Goal: Information Seeking & Learning: Learn about a topic

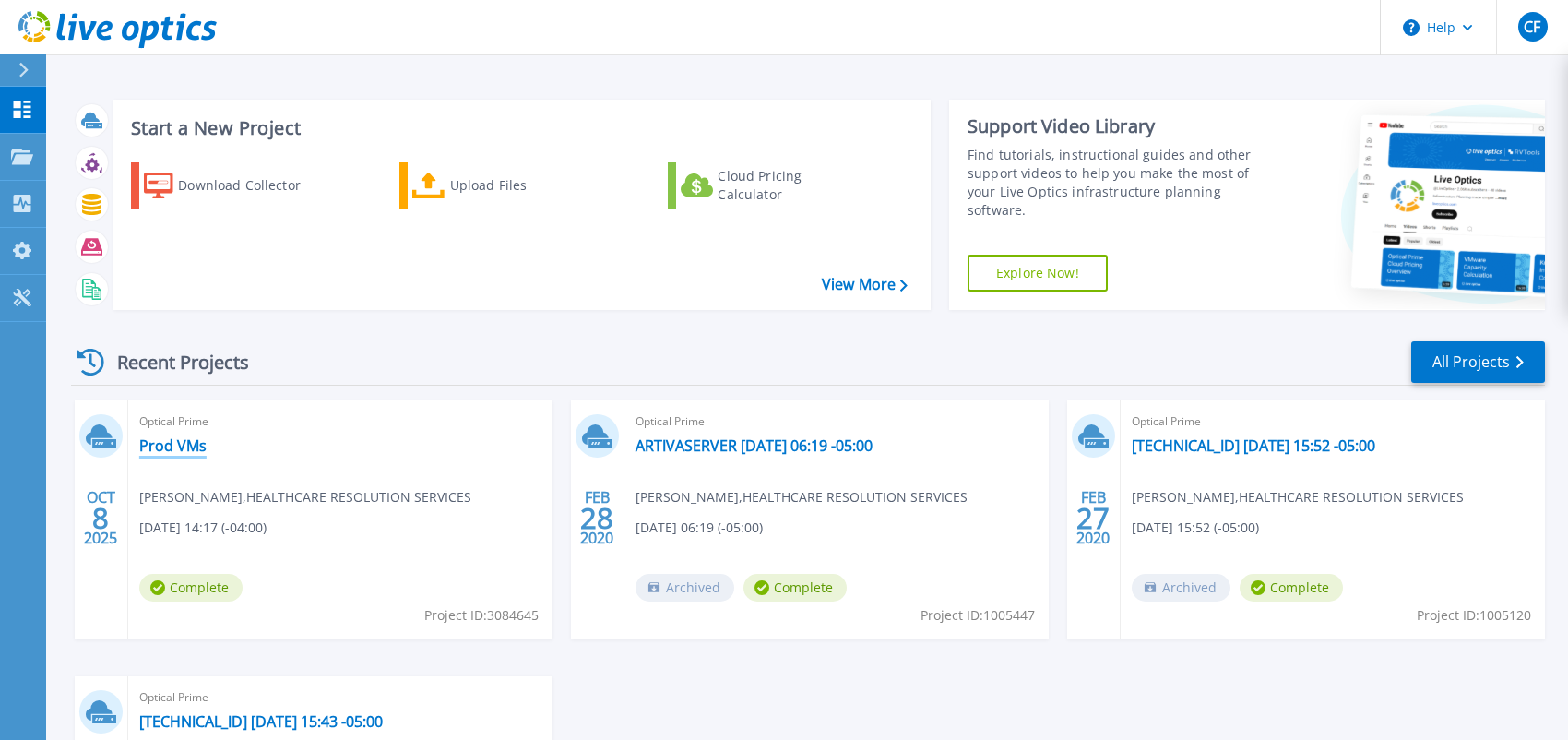
click at [188, 447] on link "Prod VMs" at bounding box center [173, 445] width 67 height 18
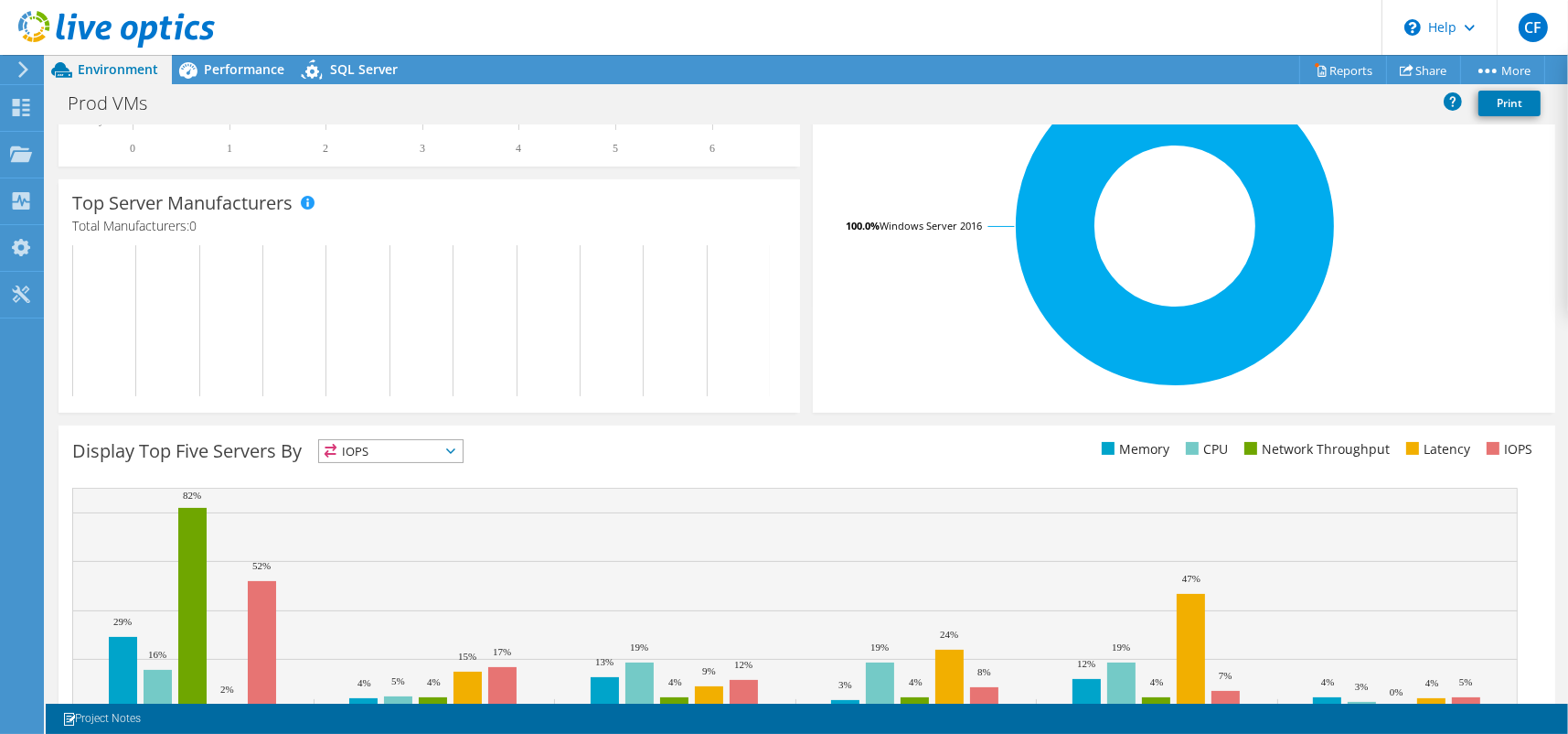
scroll to position [487, 0]
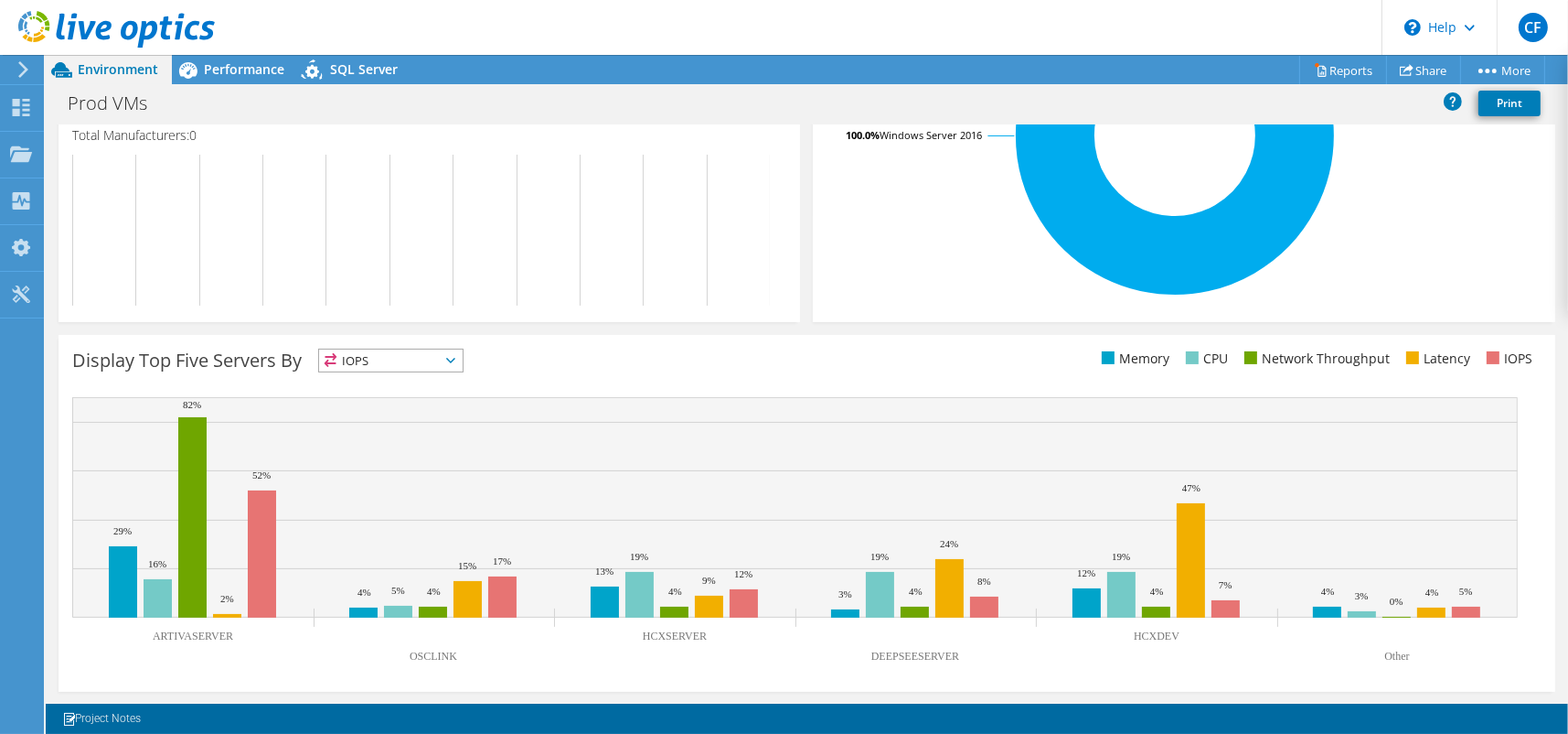
click at [455, 361] on icon at bounding box center [451, 360] width 9 height 5
click at [426, 405] on li "Memory" at bounding box center [390, 410] width 144 height 26
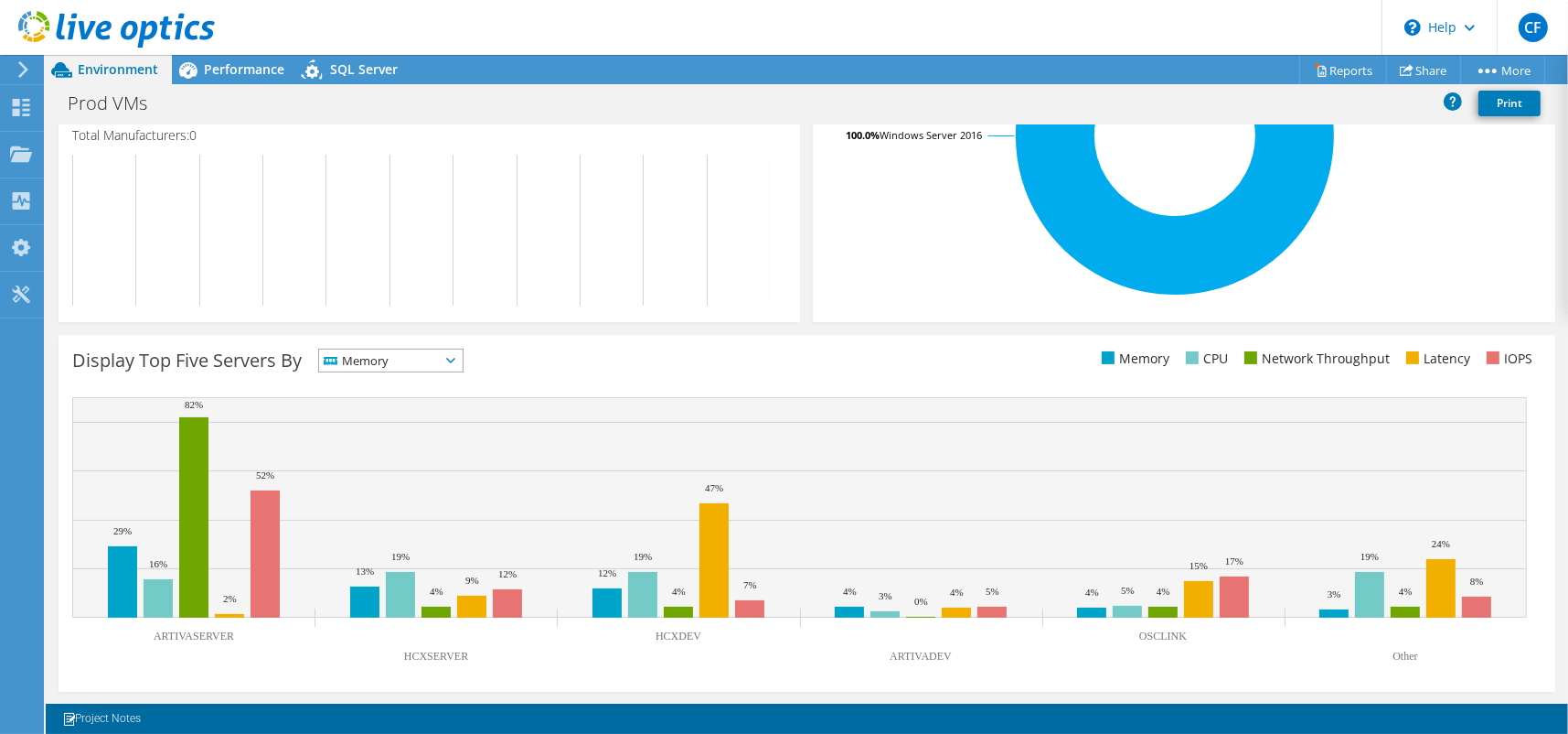
click at [455, 358] on icon at bounding box center [451, 360] width 9 height 5
click at [434, 426] on li "CPU" at bounding box center [390, 435] width 144 height 26
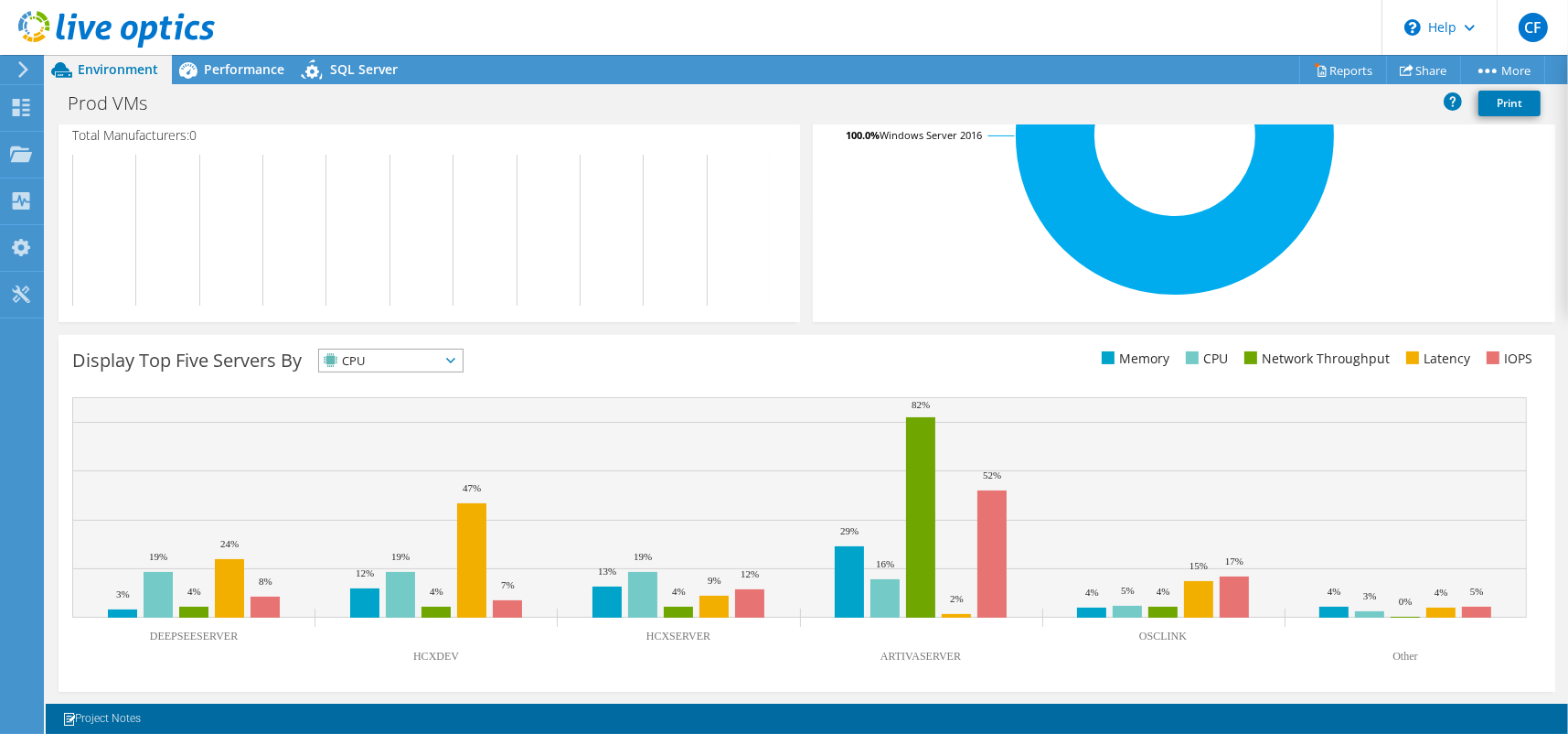
click at [455, 361] on icon at bounding box center [451, 360] width 9 height 5
click at [444, 455] on li "Network Throughput" at bounding box center [390, 461] width 144 height 26
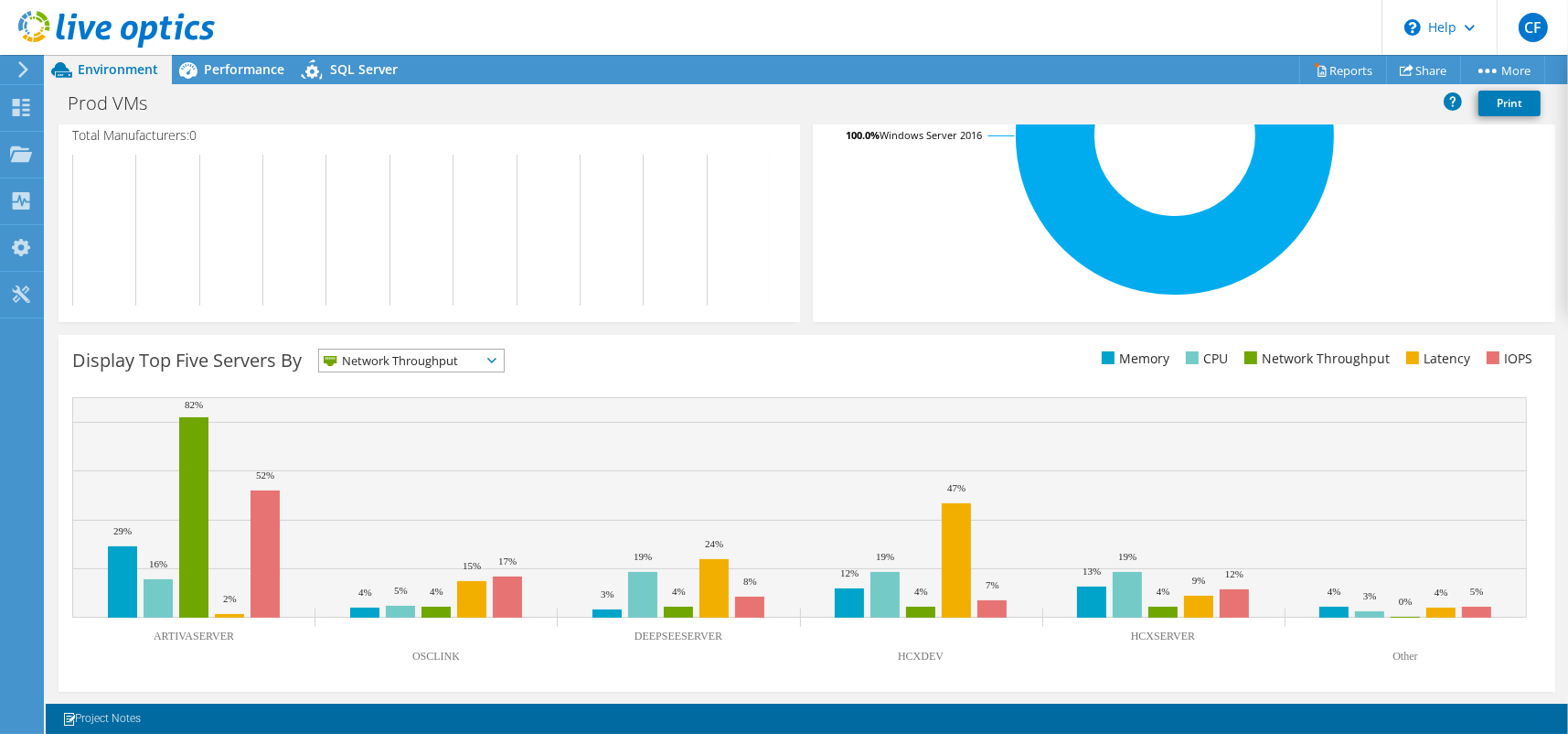
click at [497, 354] on span "Network Throughput" at bounding box center [411, 360] width 185 height 22
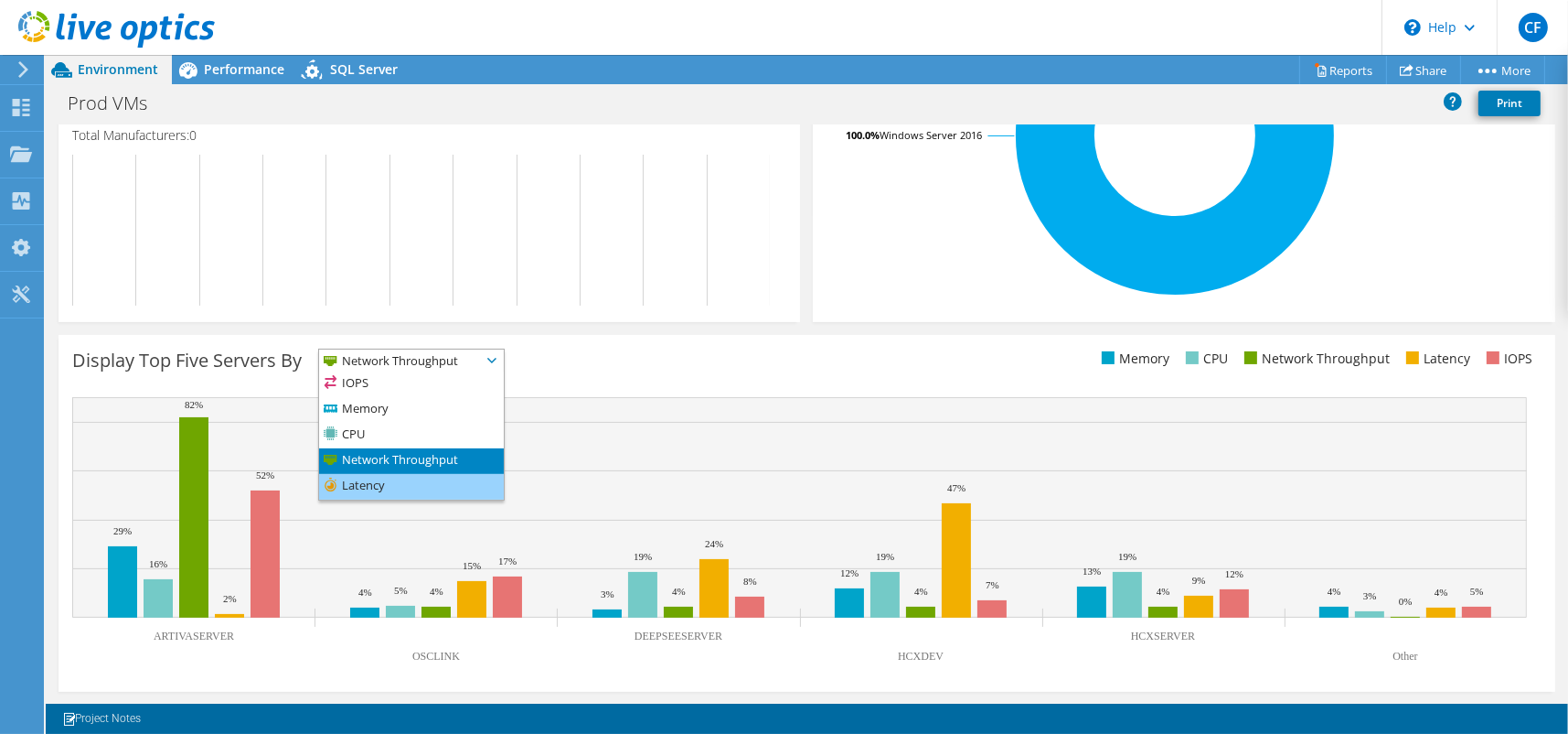
click at [415, 489] on li "Latency" at bounding box center [411, 487] width 185 height 26
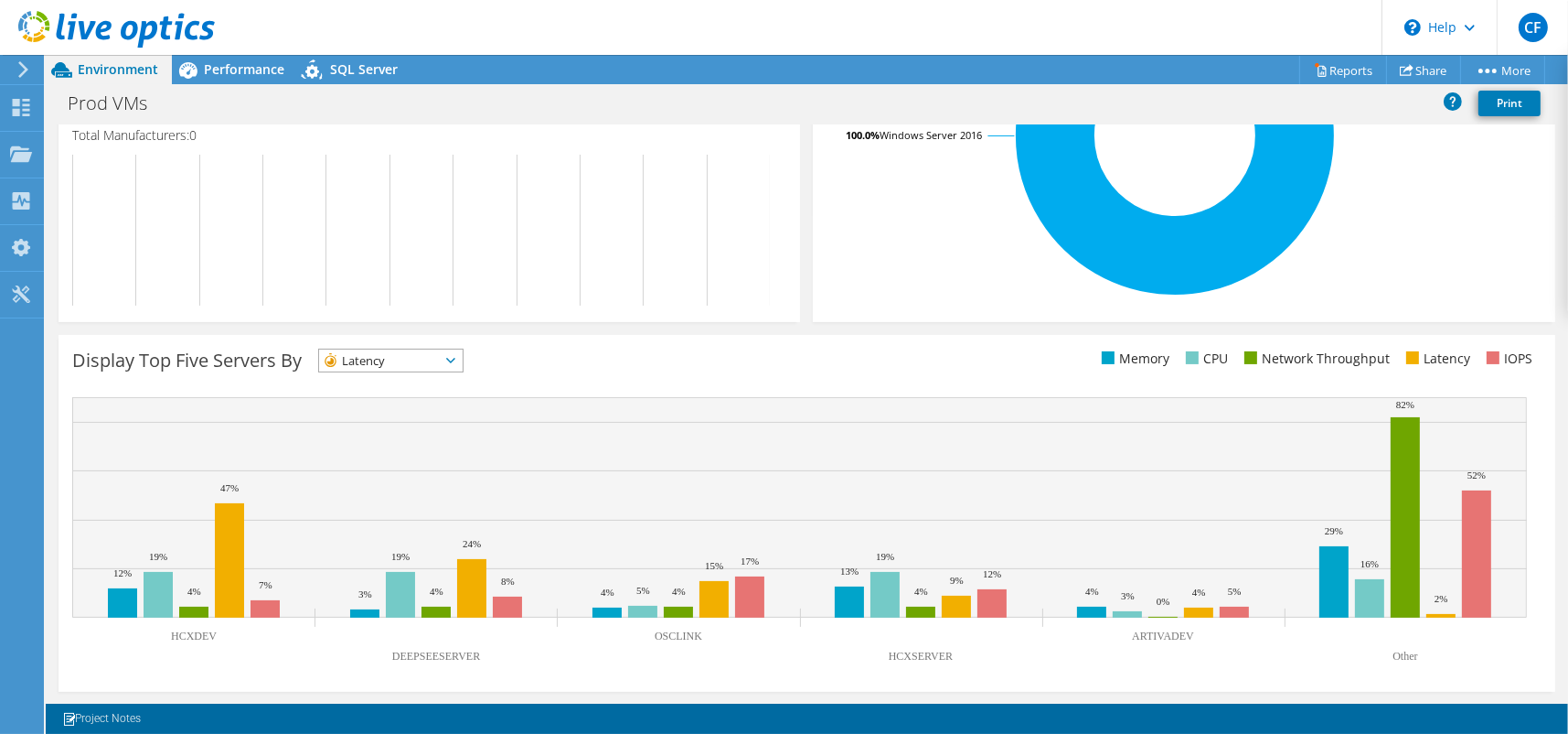
click at [455, 361] on icon at bounding box center [451, 360] width 9 height 5
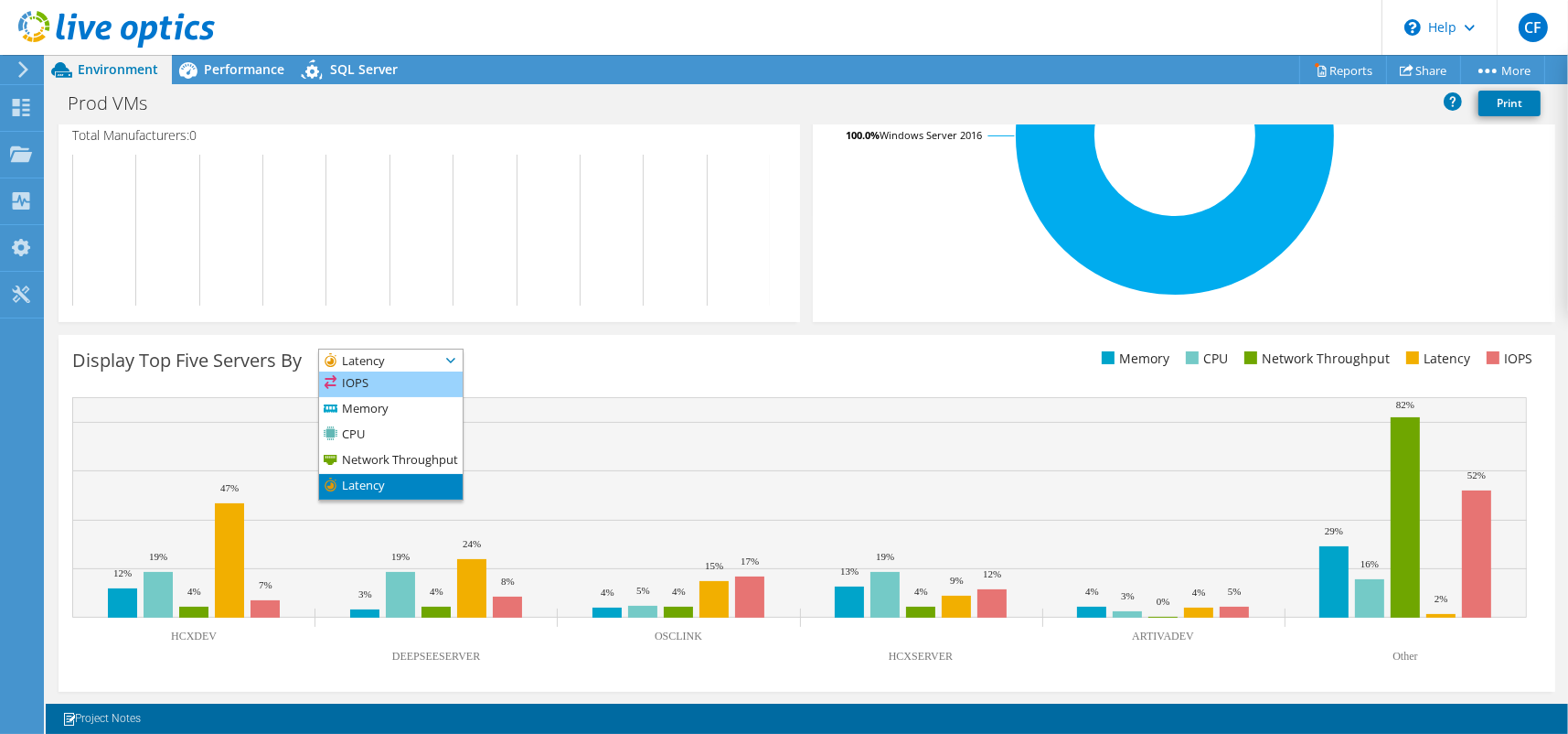
click at [454, 377] on li "IOPS" at bounding box center [390, 384] width 144 height 26
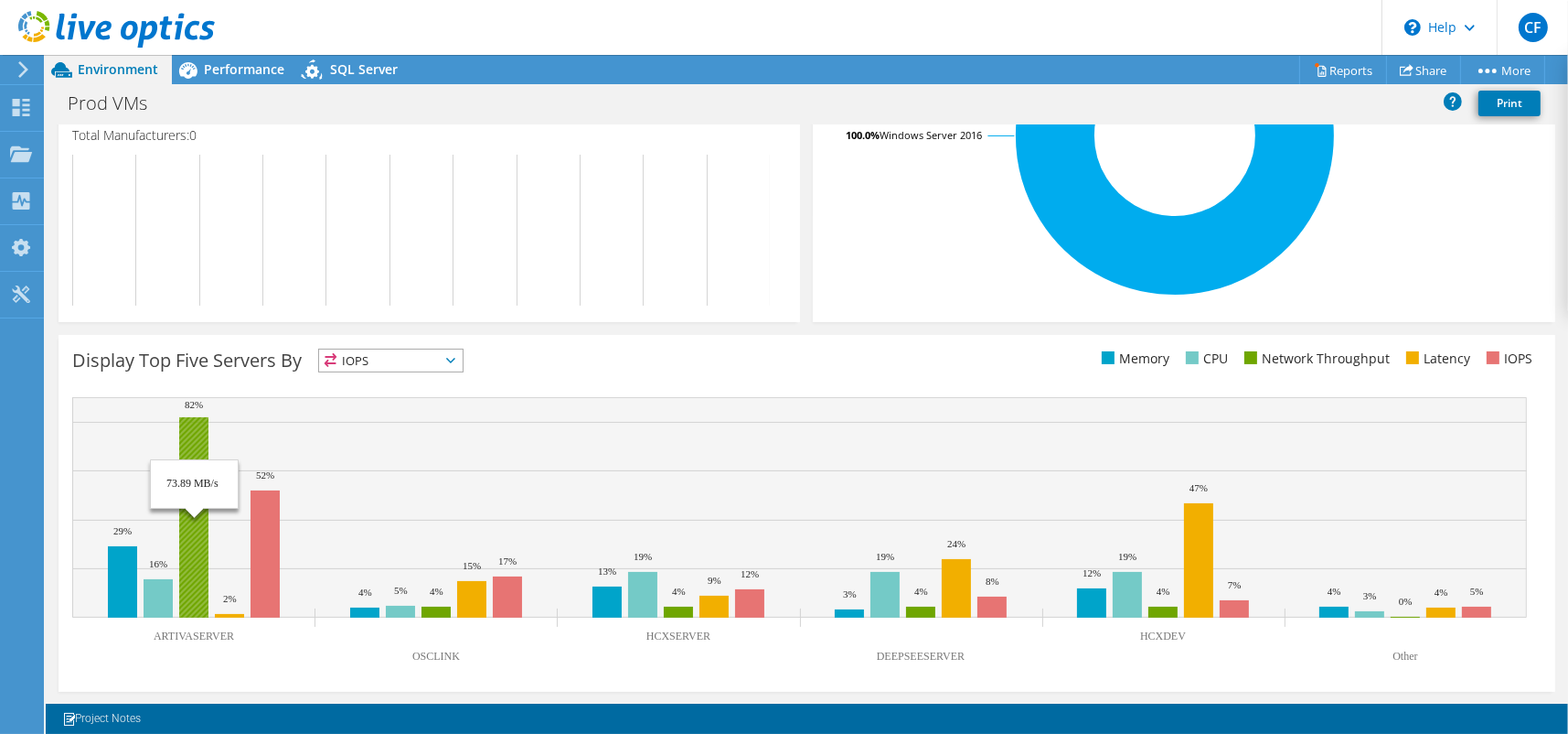
click at [192, 564] on rect at bounding box center [194, 517] width 29 height 201
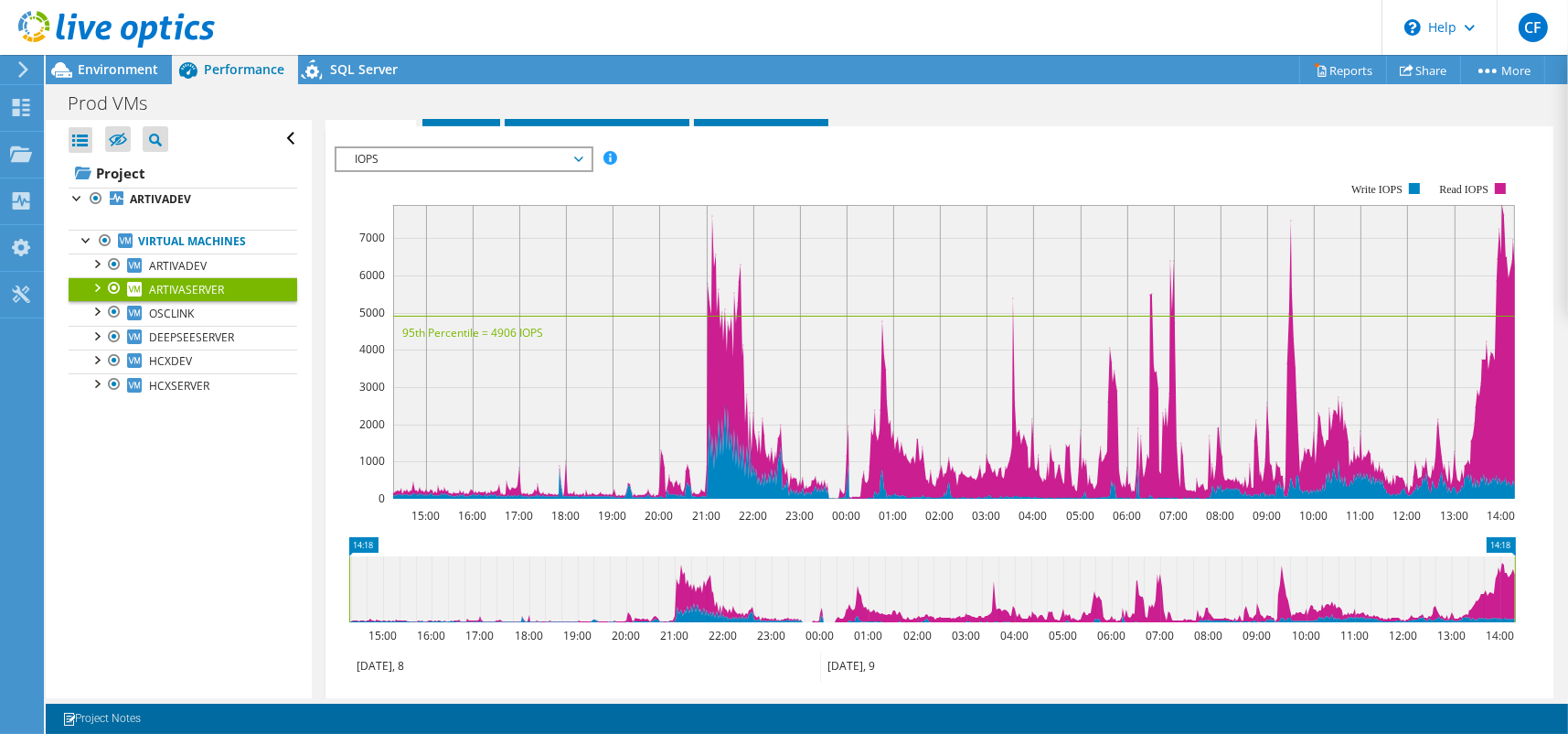
scroll to position [1189, 0]
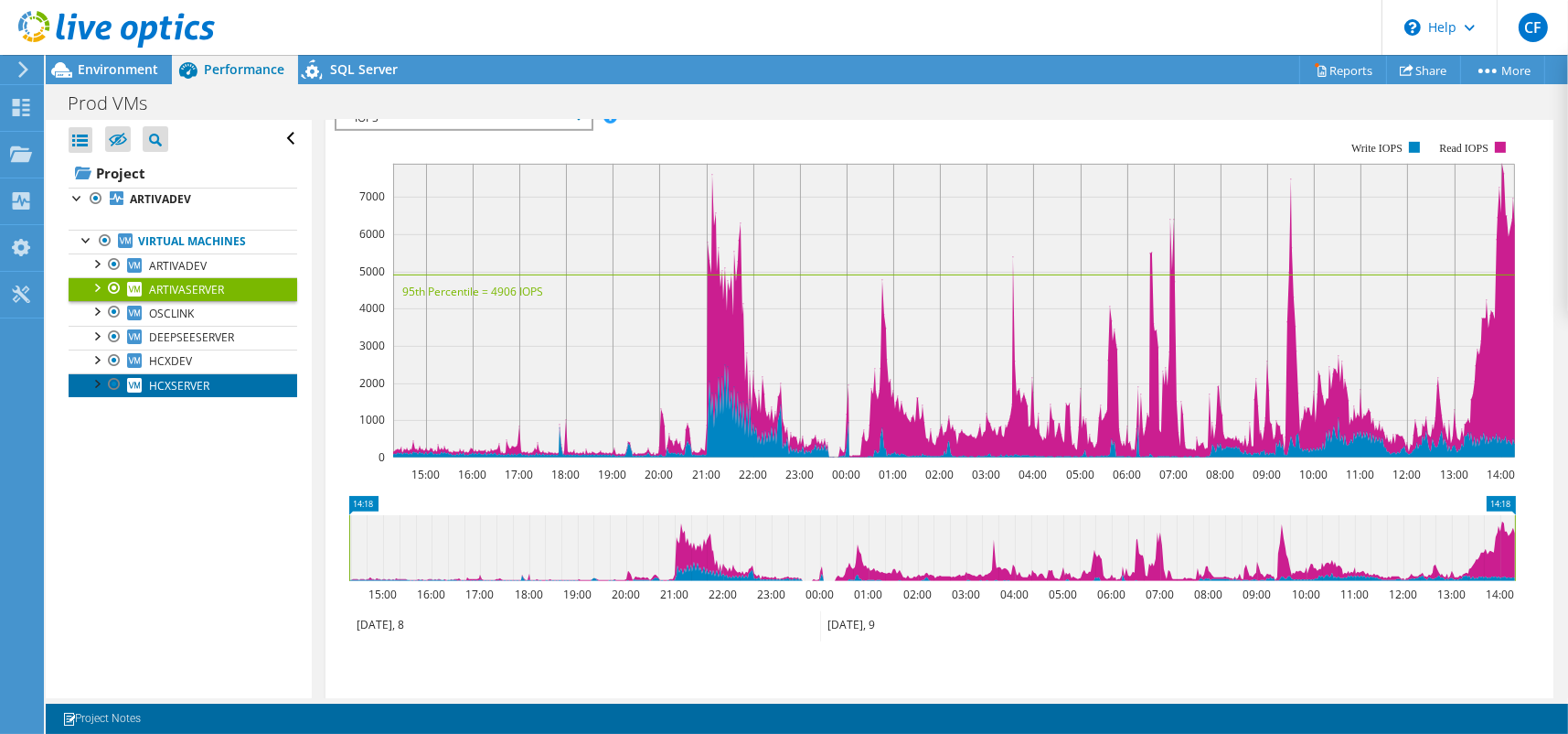
click at [183, 384] on span "HCXSERVER" at bounding box center [180, 385] width 60 height 16
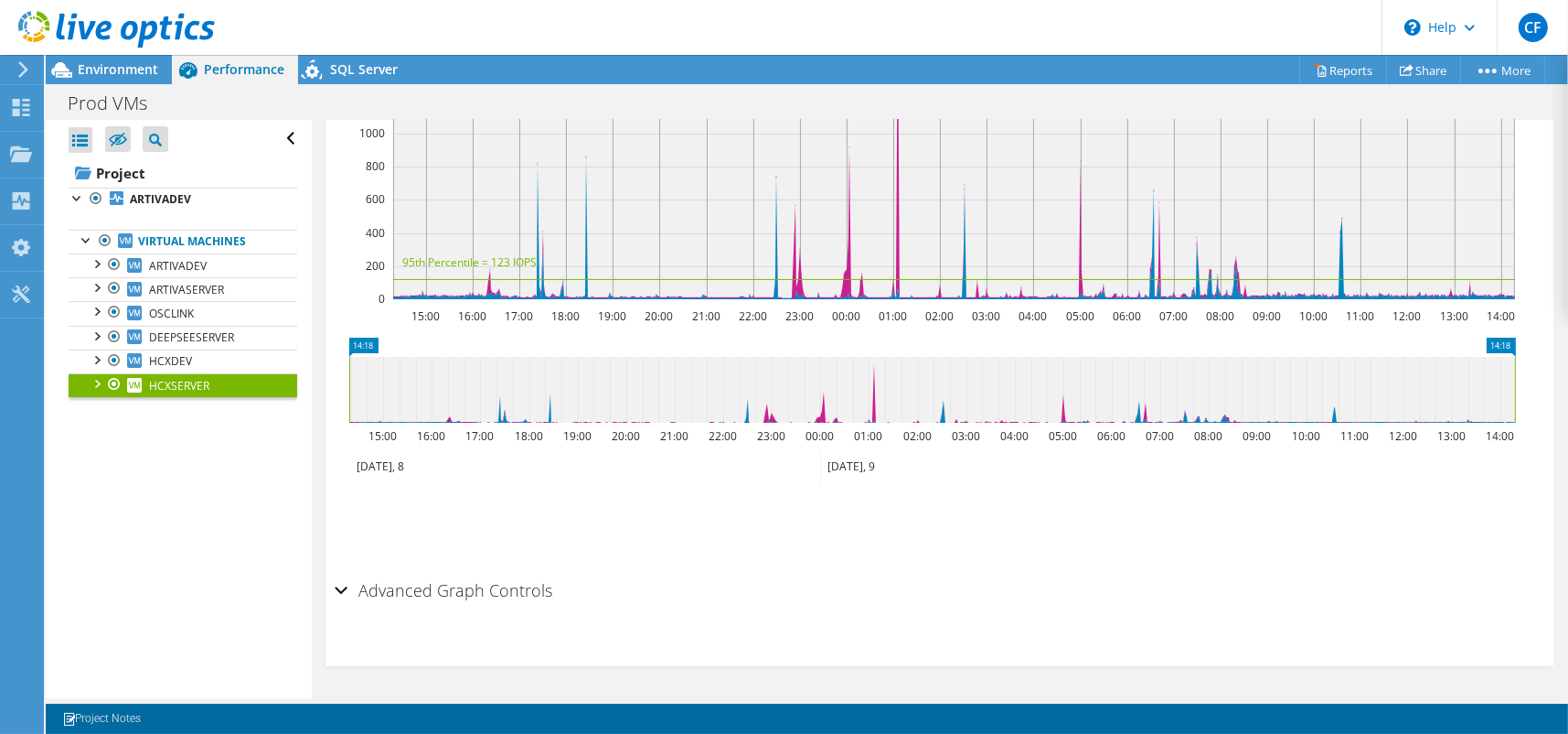
scroll to position [357, 0]
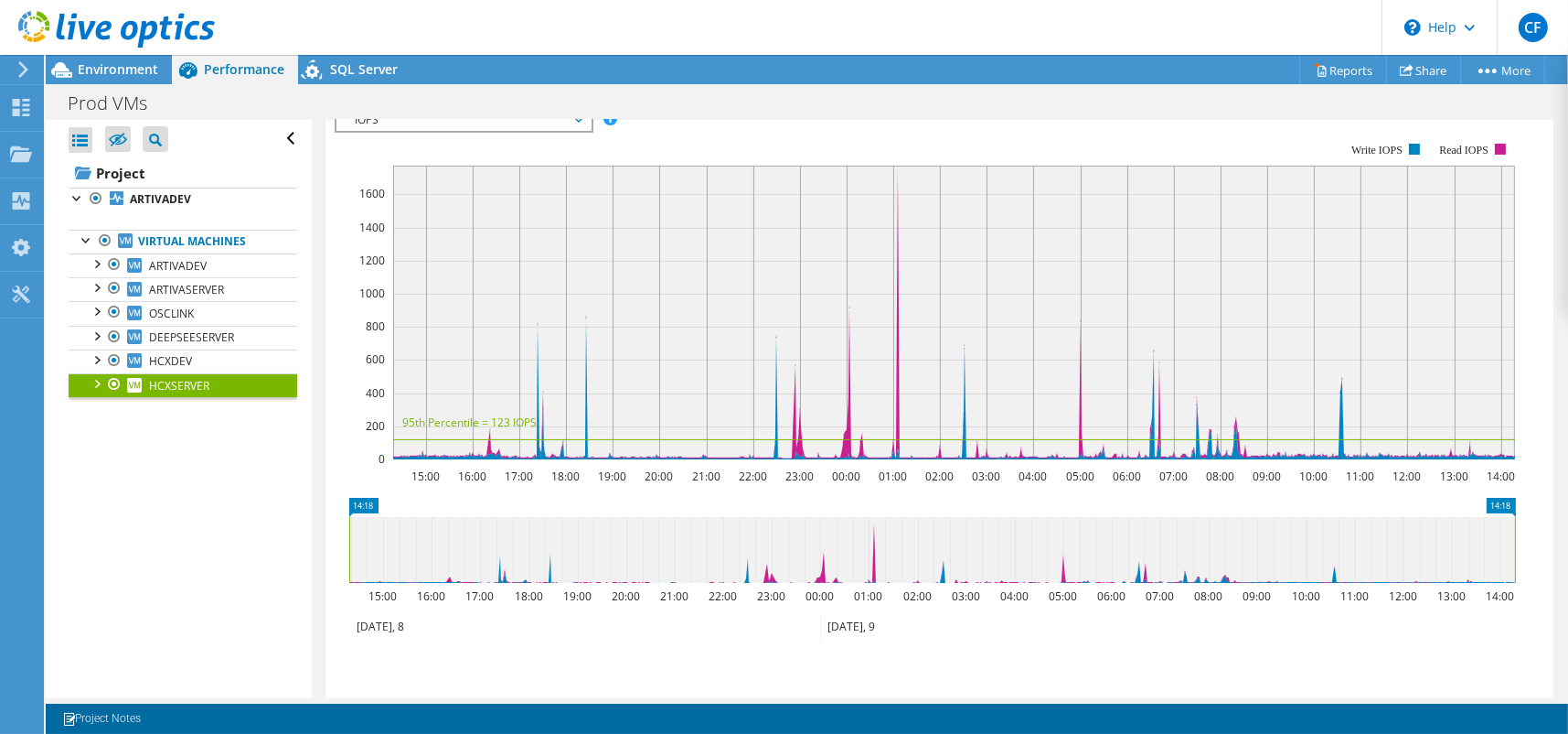
click at [97, 380] on div at bounding box center [96, 382] width 18 height 18
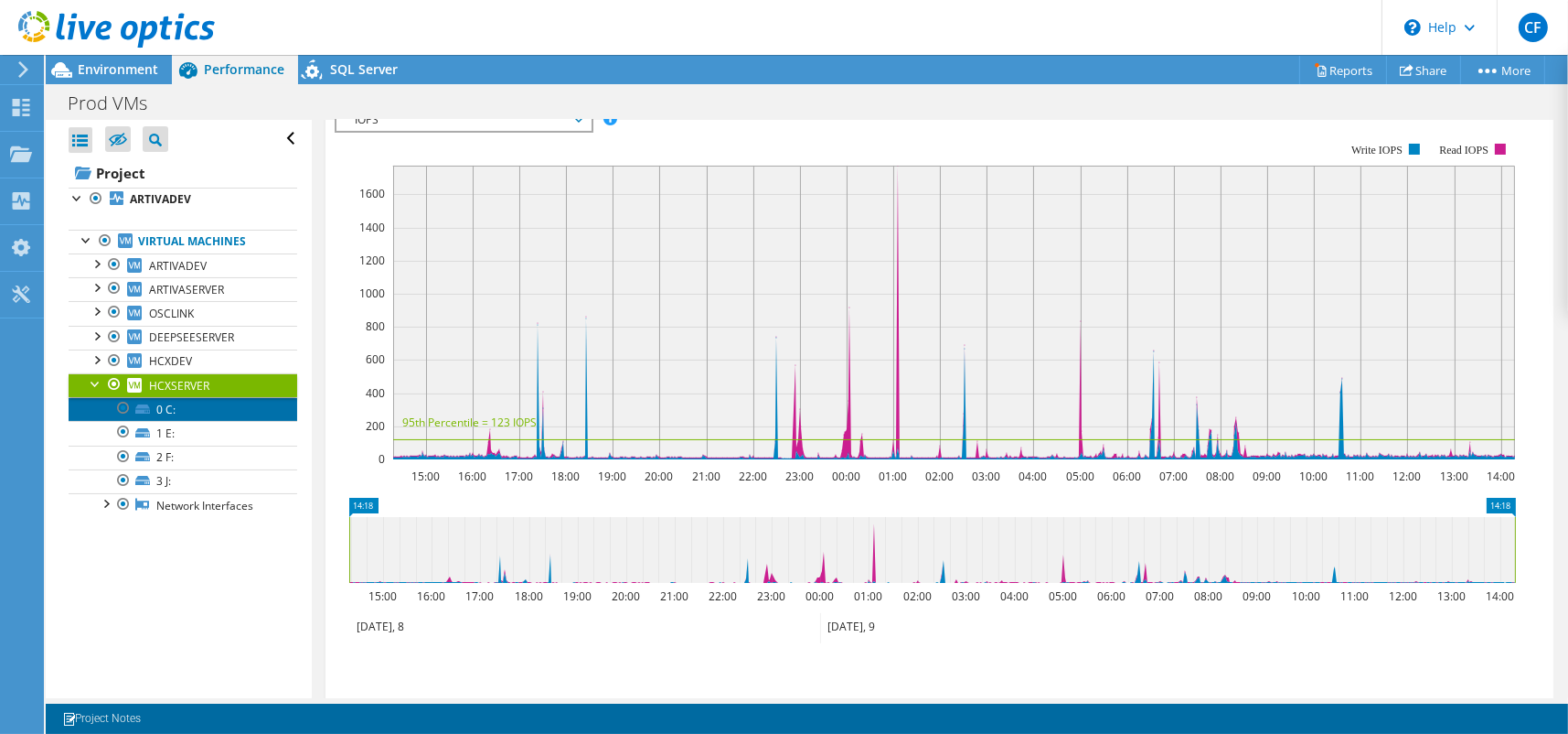
click at [168, 411] on link "0 C:" at bounding box center [183, 409] width 229 height 24
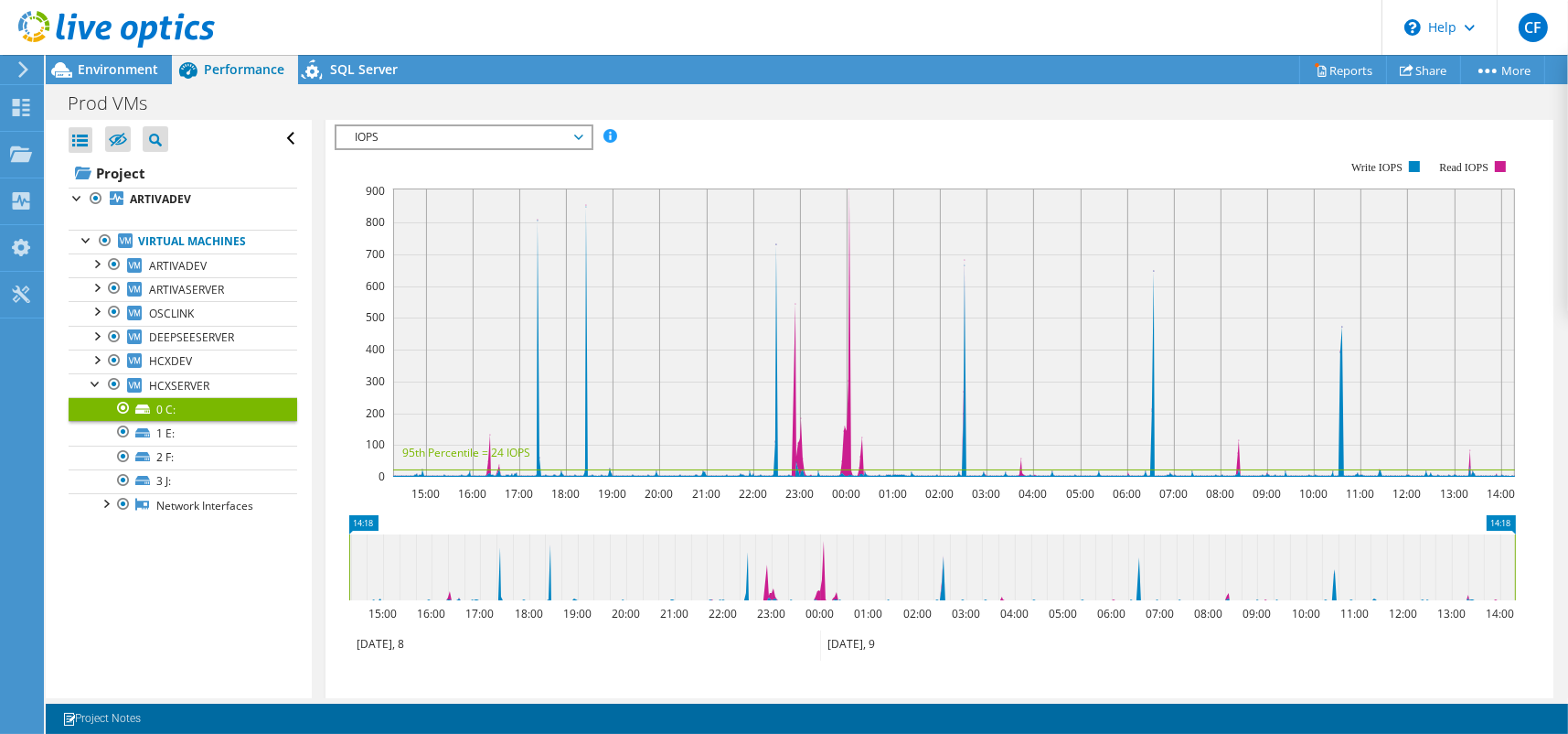
scroll to position [389, 0]
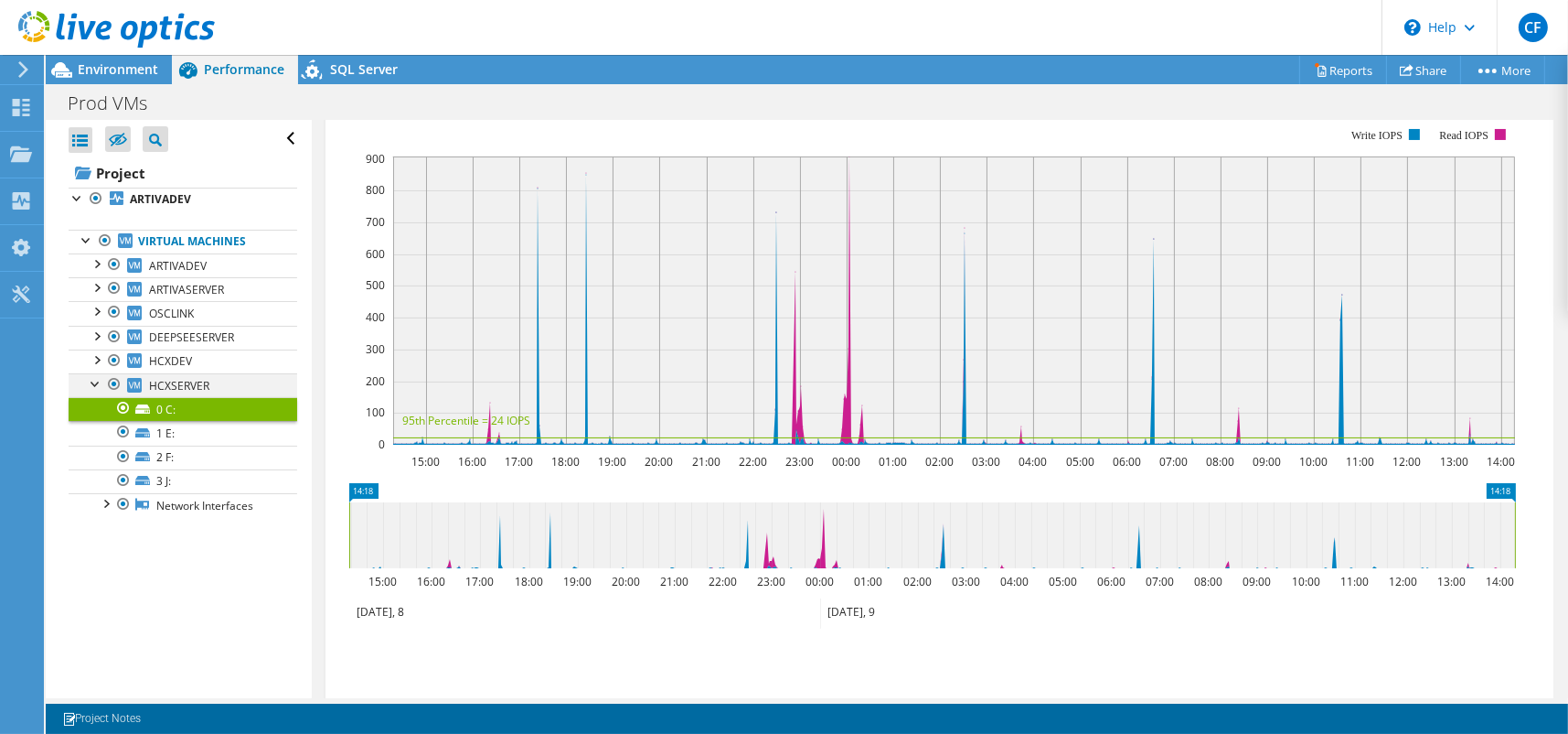
click at [93, 379] on div at bounding box center [96, 382] width 18 height 18
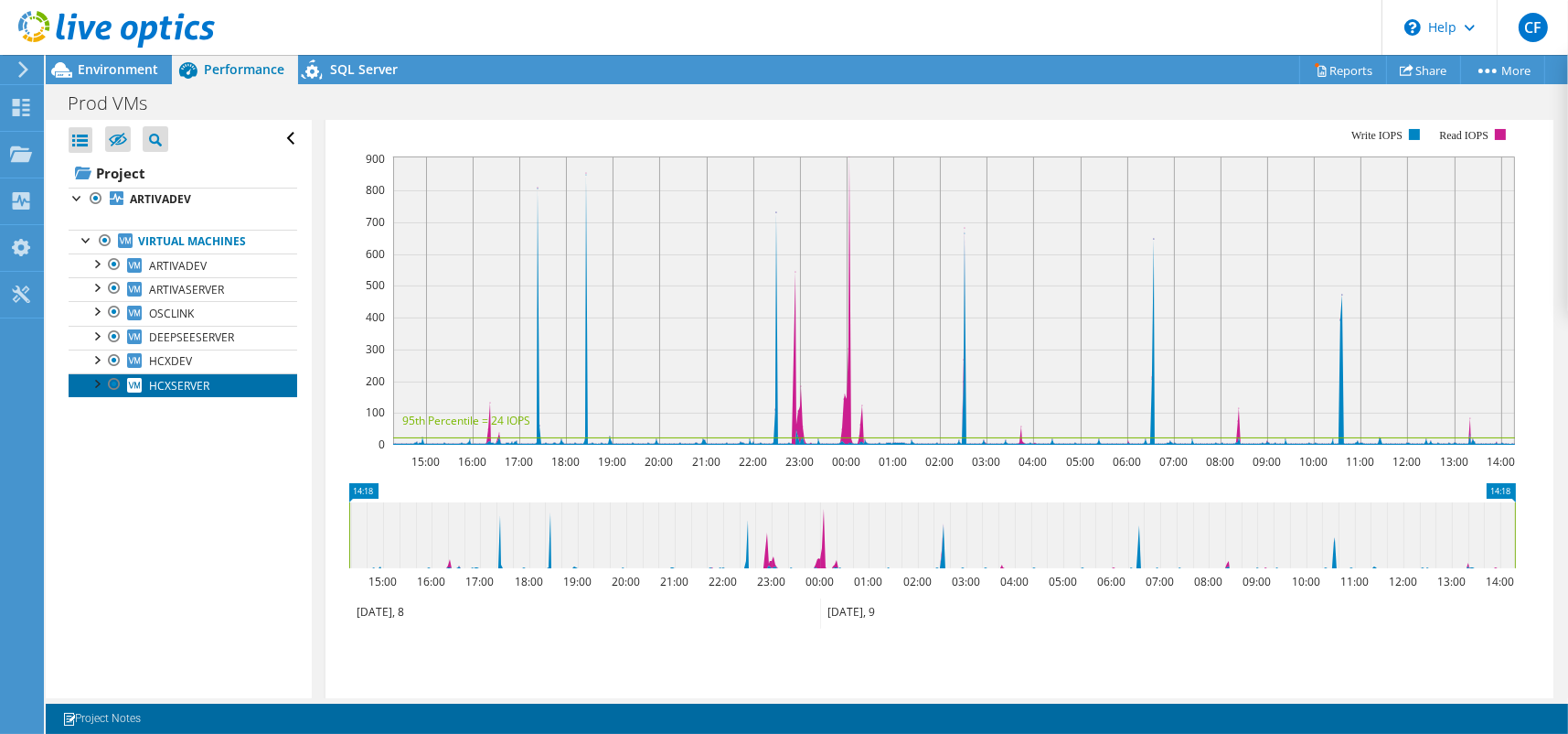
click at [163, 383] on span "HCXSERVER" at bounding box center [180, 385] width 60 height 16
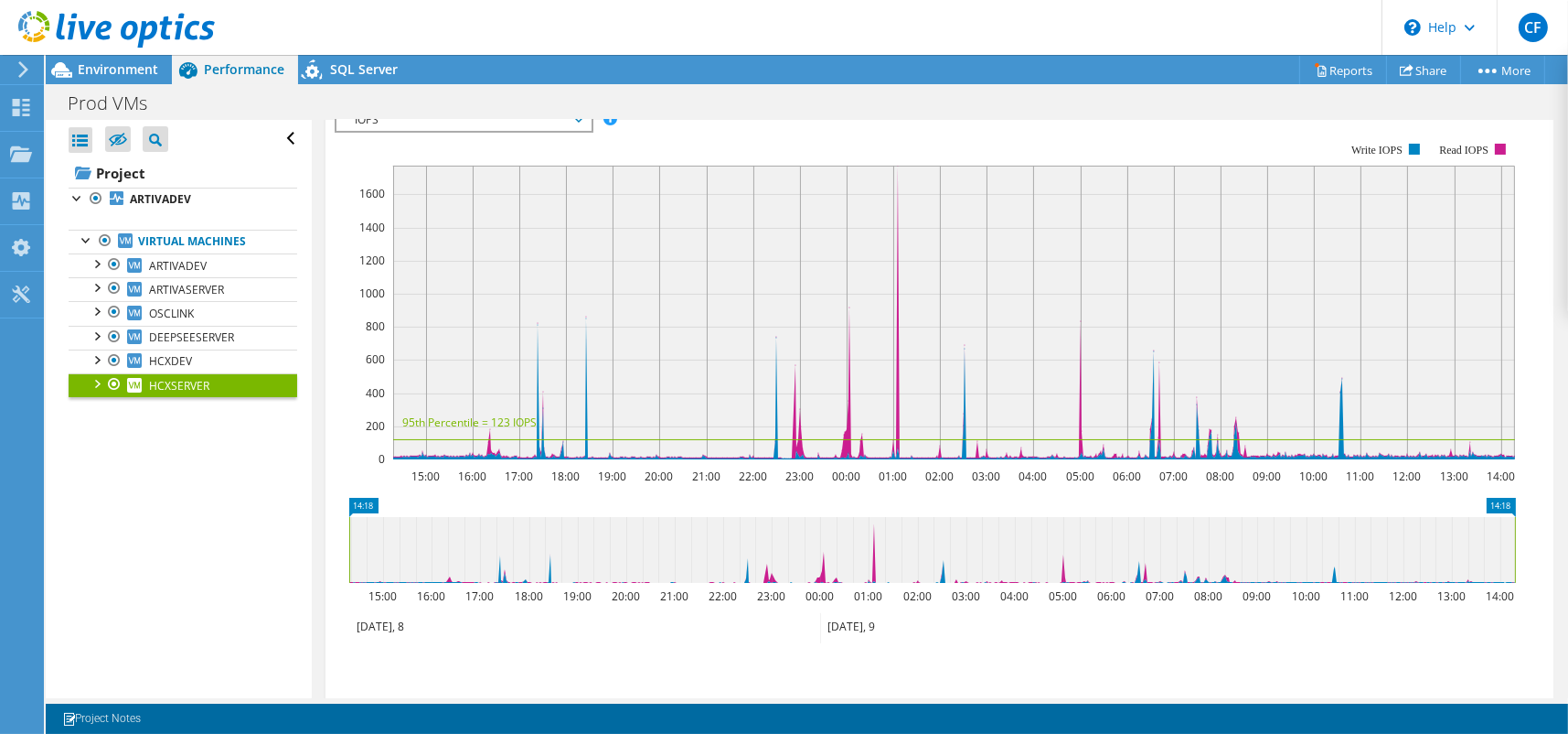
scroll to position [0, 0]
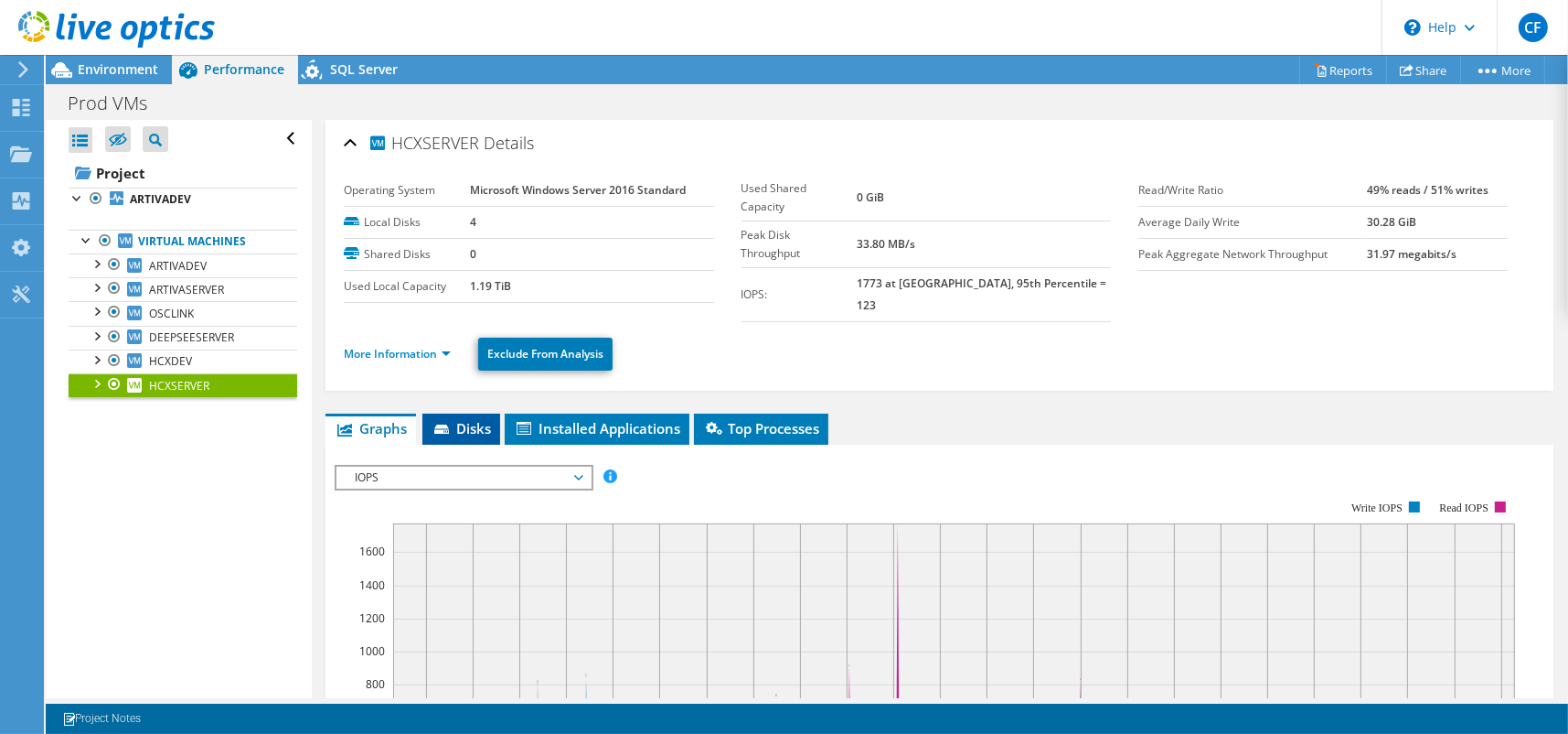
click at [450, 419] on span "Disks" at bounding box center [461, 428] width 60 height 18
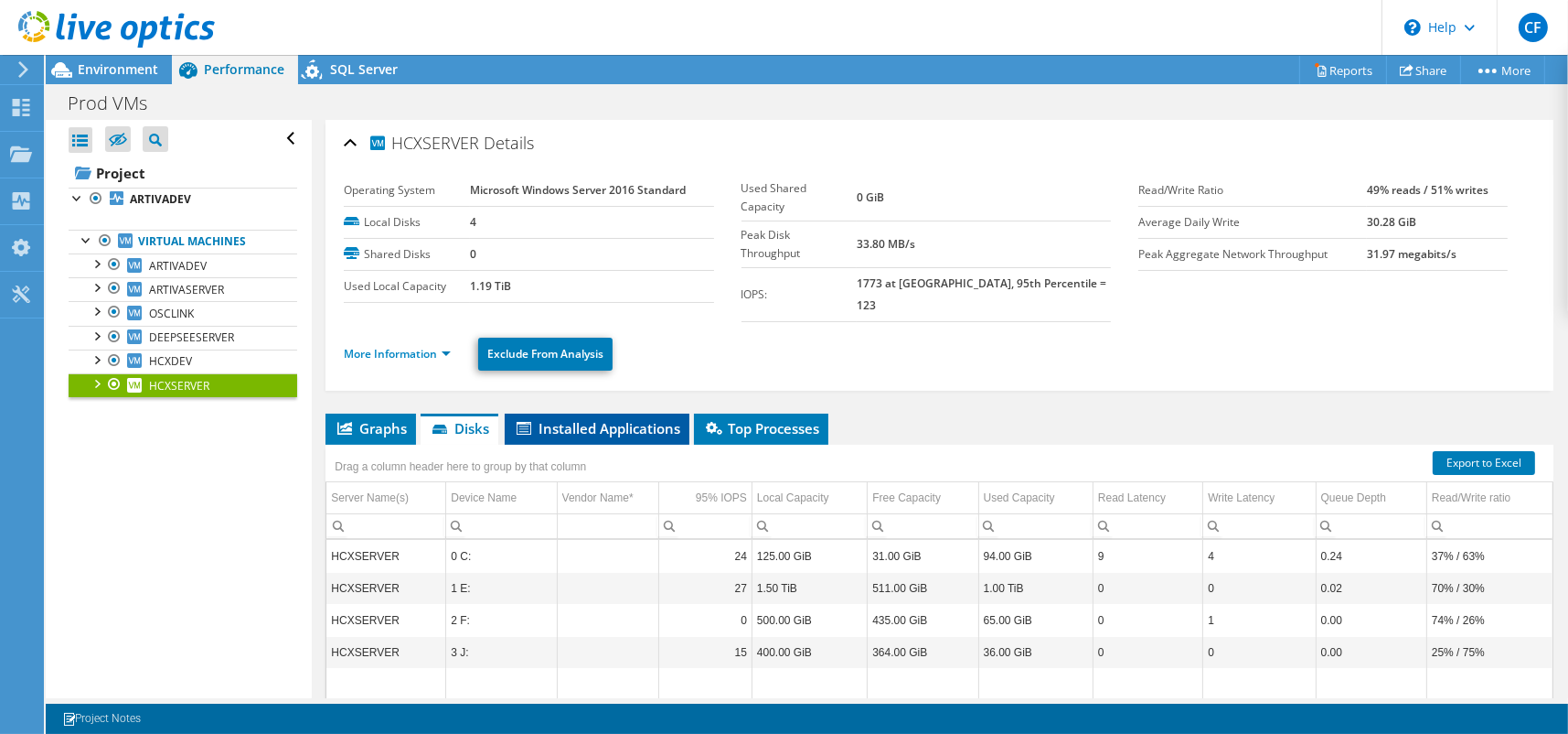
click at [604, 419] on span "Installed Applications" at bounding box center [597, 428] width 167 height 18
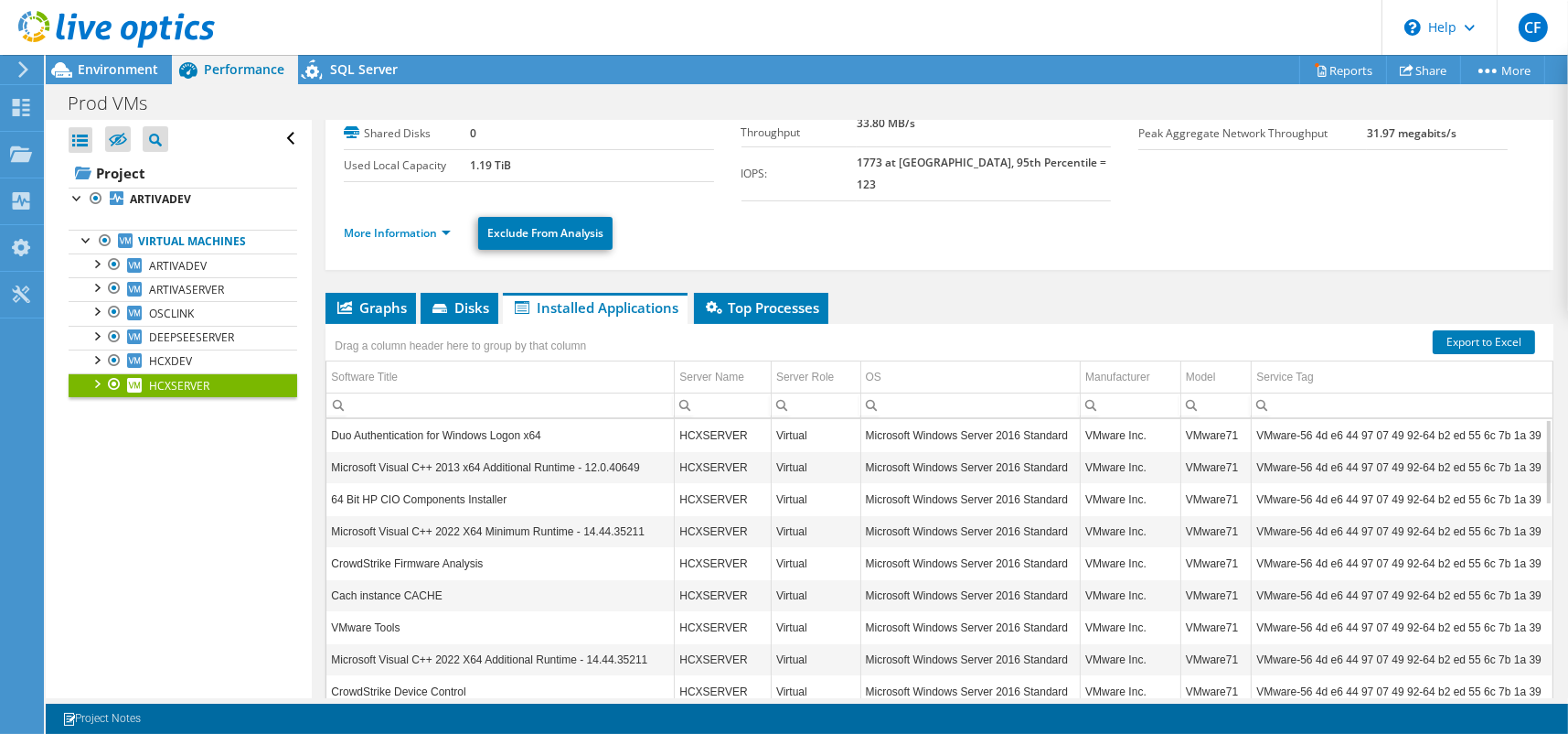
scroll to position [92, 0]
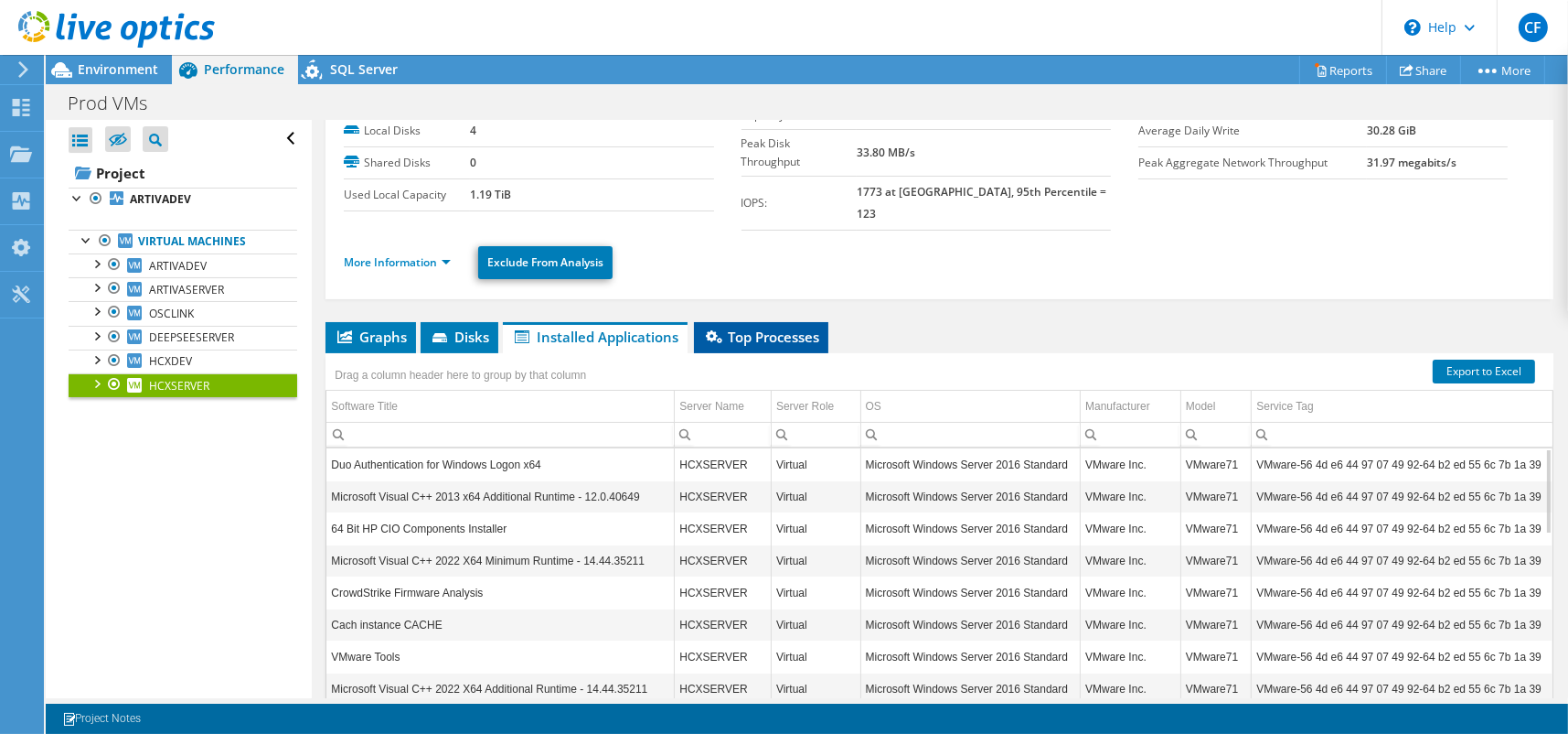
click at [753, 327] on span "Top Processes" at bounding box center [761, 336] width 116 height 18
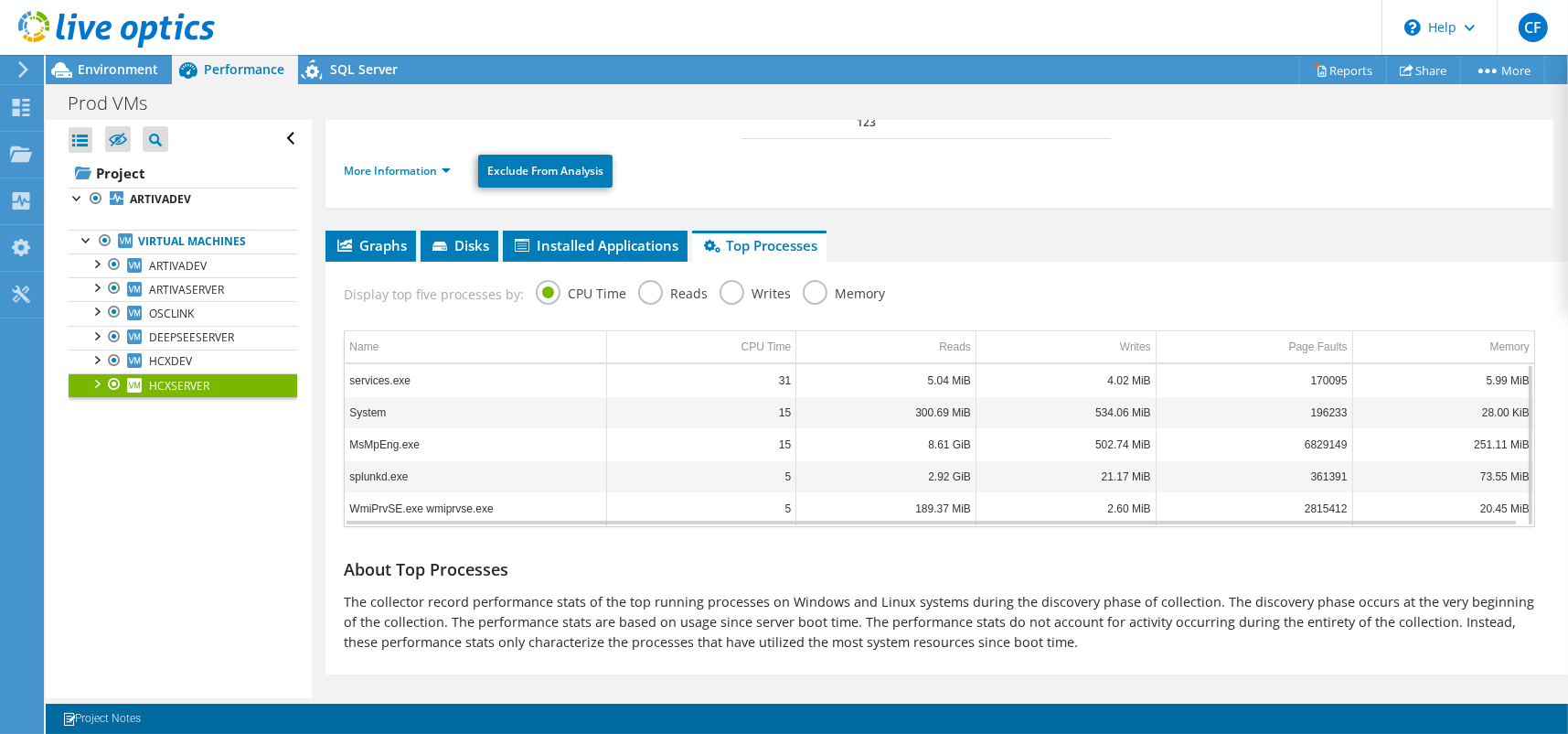
scroll to position [184, 0]
click at [211, 289] on span "ARTIVASERVER" at bounding box center [187, 289] width 75 height 16
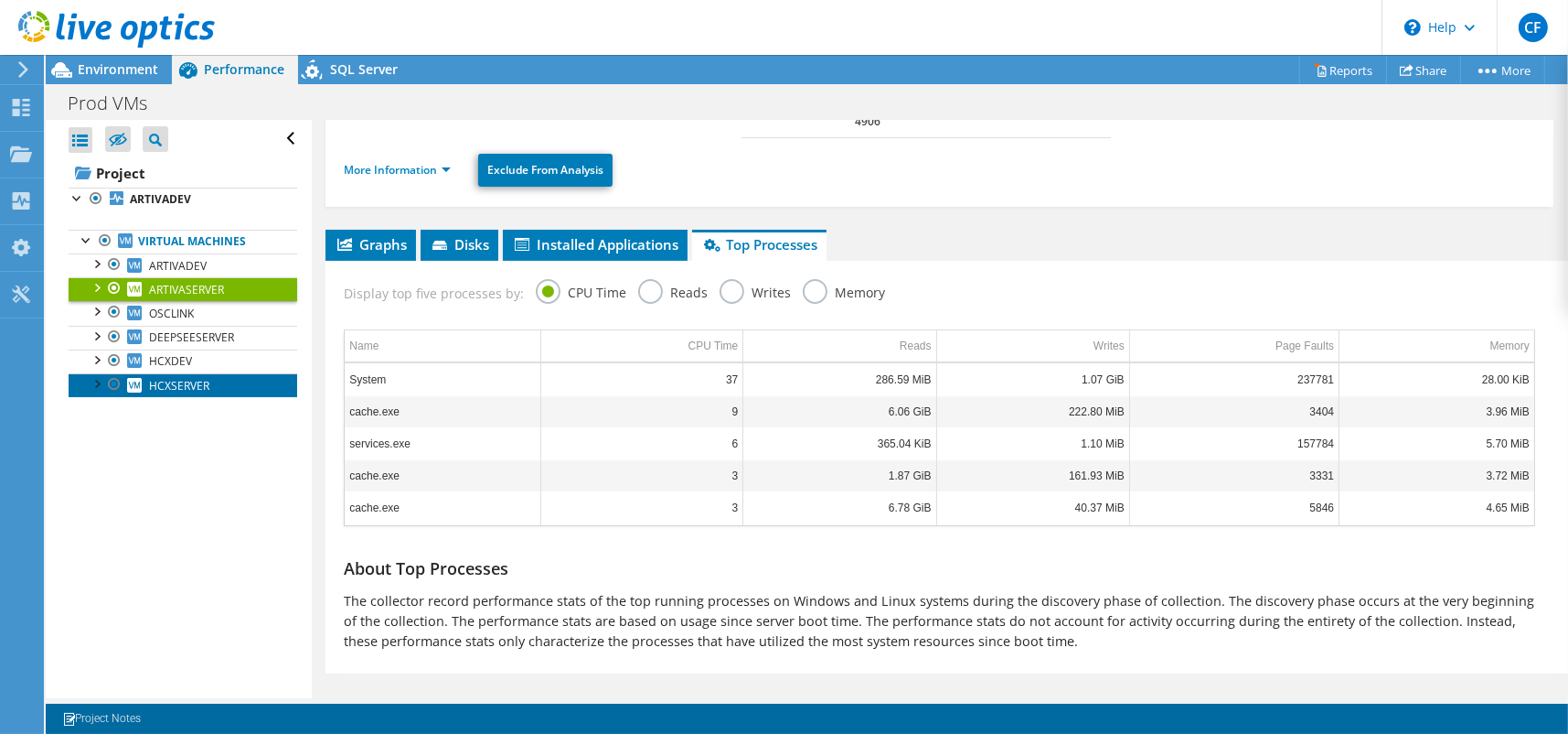
click at [167, 382] on span "HCXSERVER" at bounding box center [180, 385] width 60 height 16
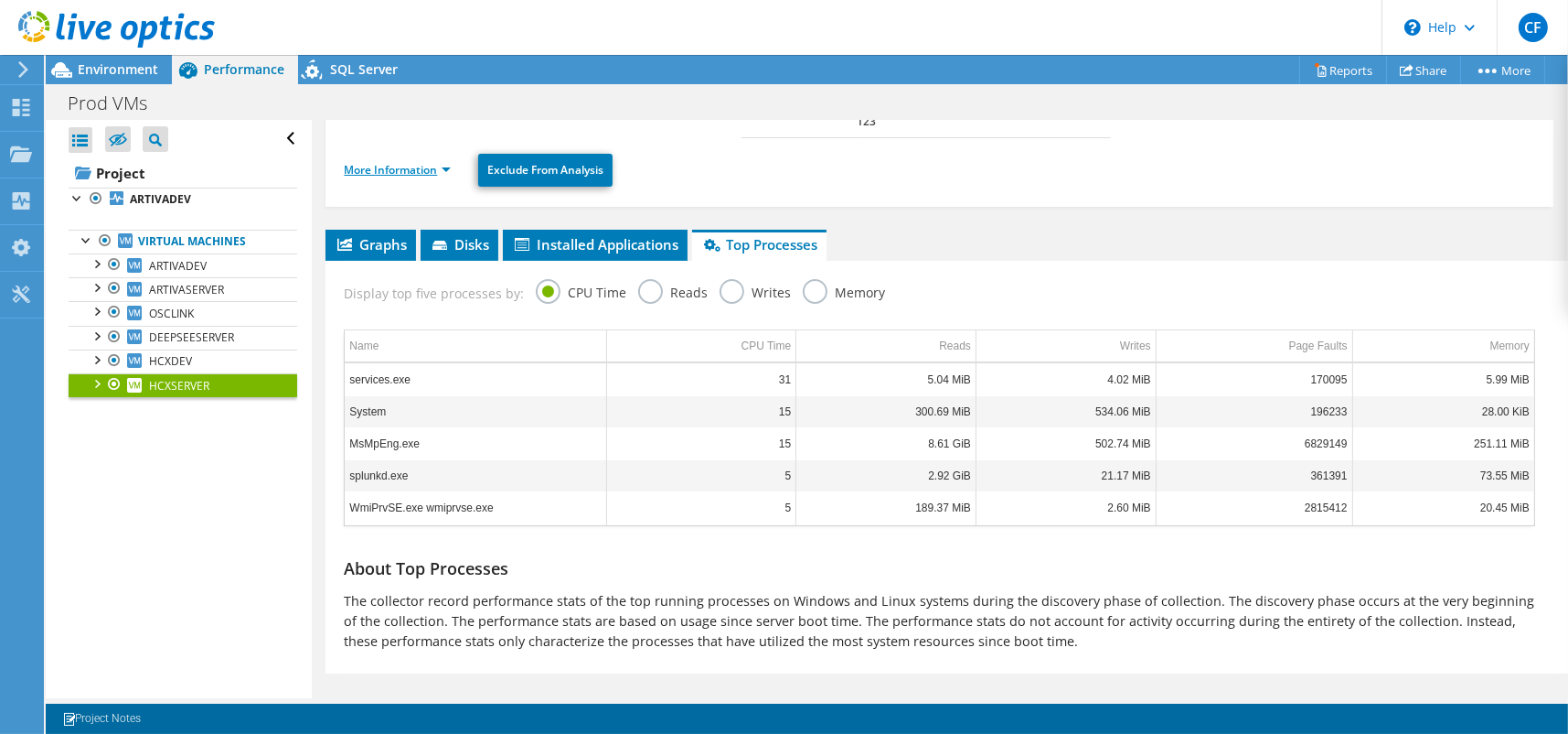
click at [445, 162] on link "More Information" at bounding box center [397, 170] width 107 height 16
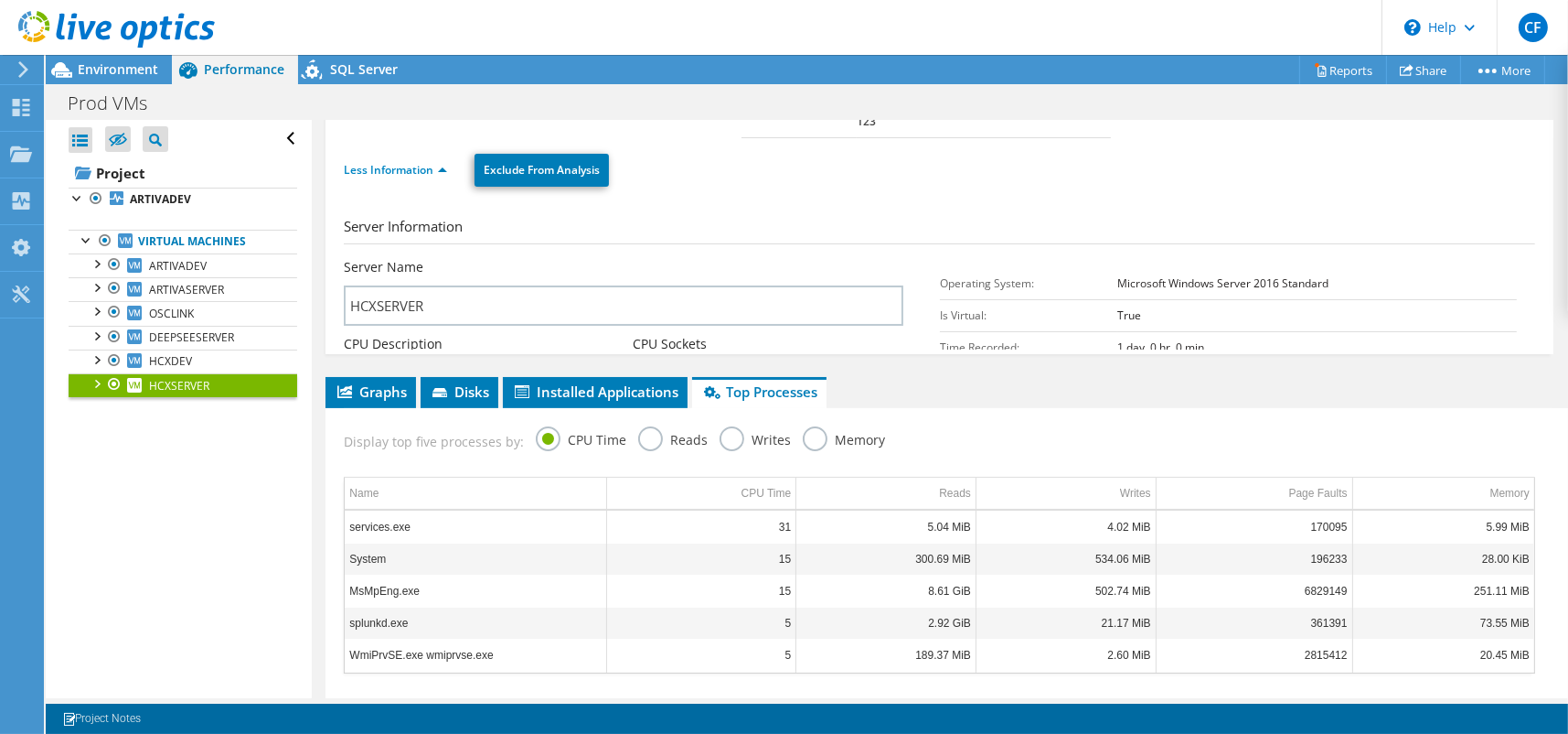
click at [441, 216] on h3 "Server Information" at bounding box center [939, 230] width 1192 height 28
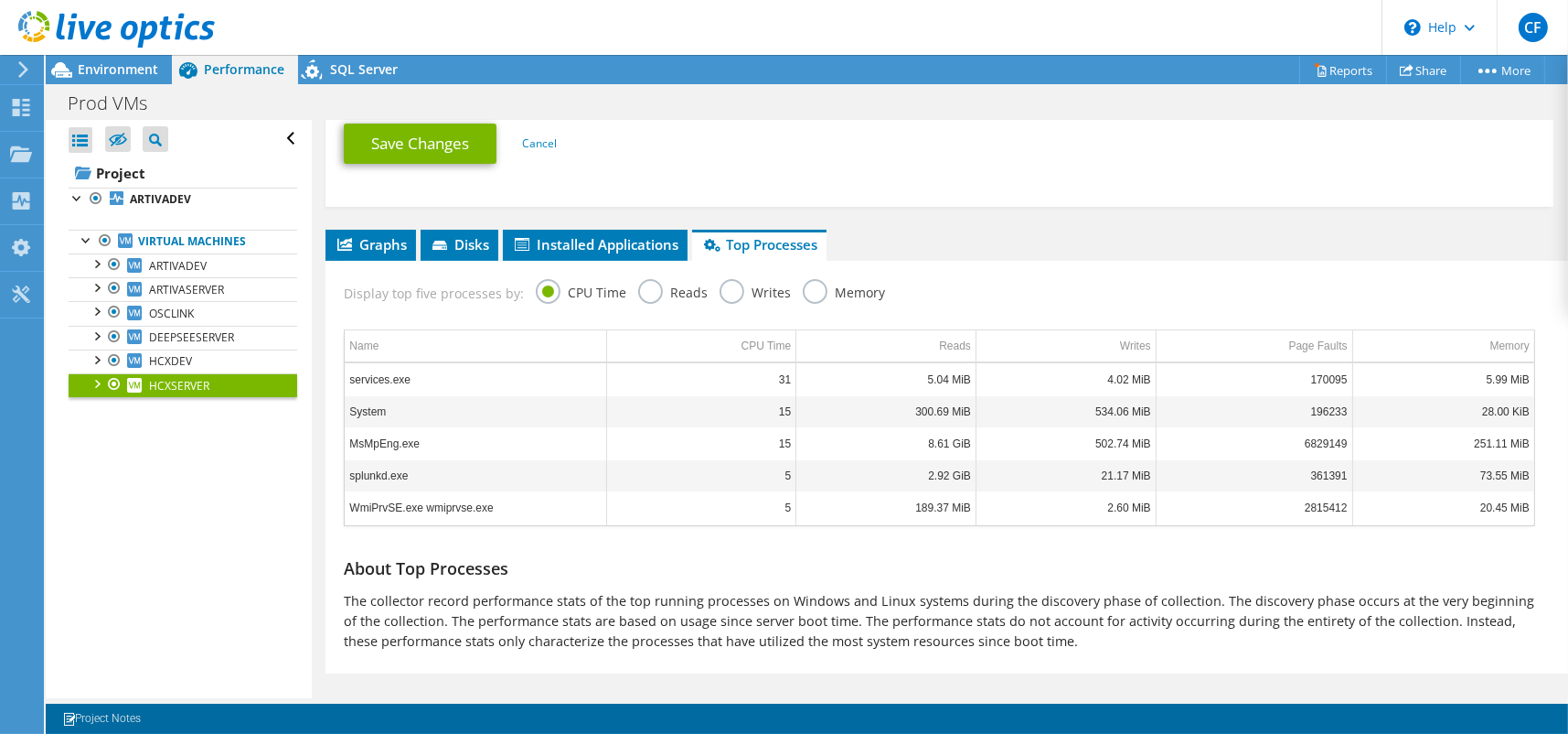
scroll to position [1013, 0]
click at [454, 233] on li "Disks" at bounding box center [459, 246] width 78 height 31
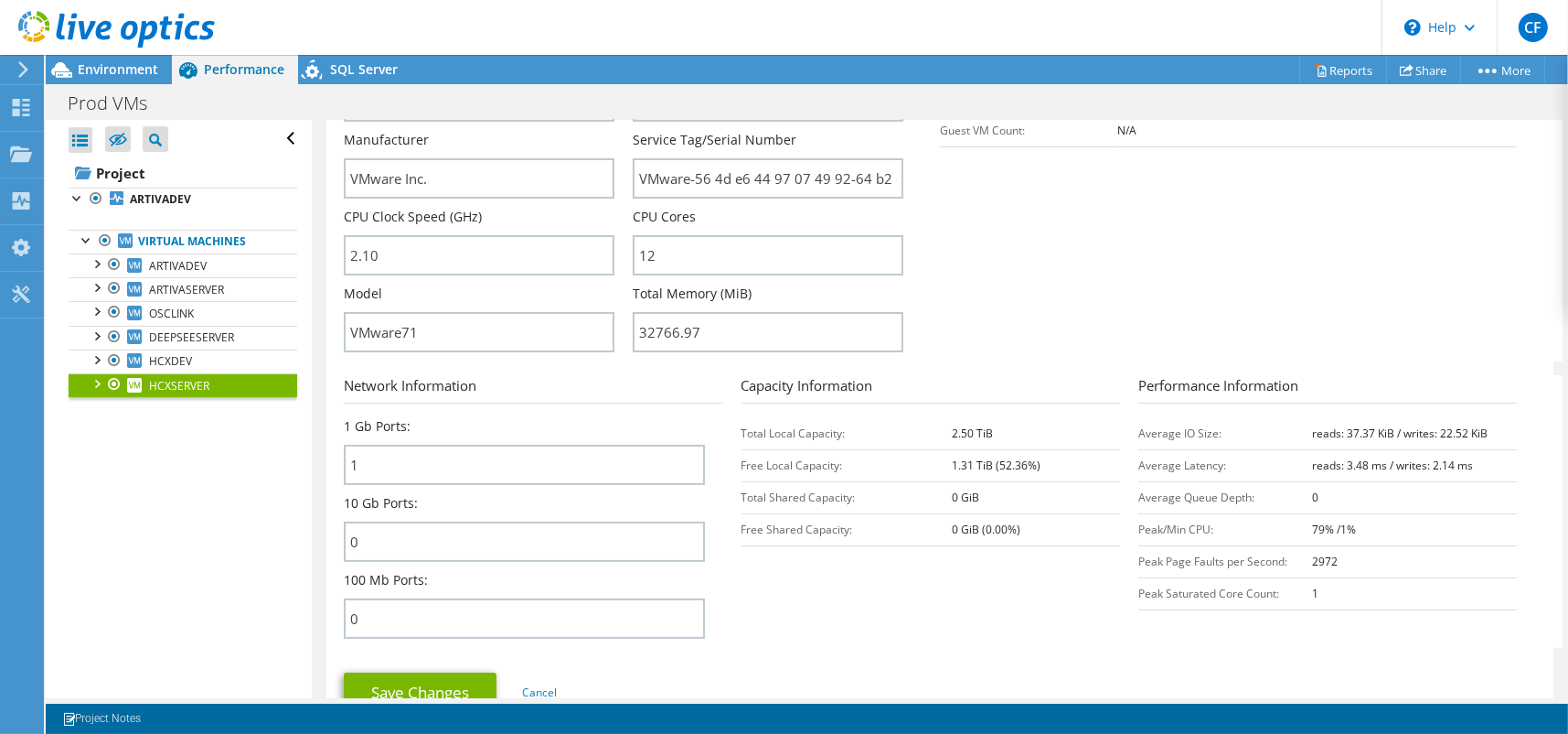
scroll to position [556, 0]
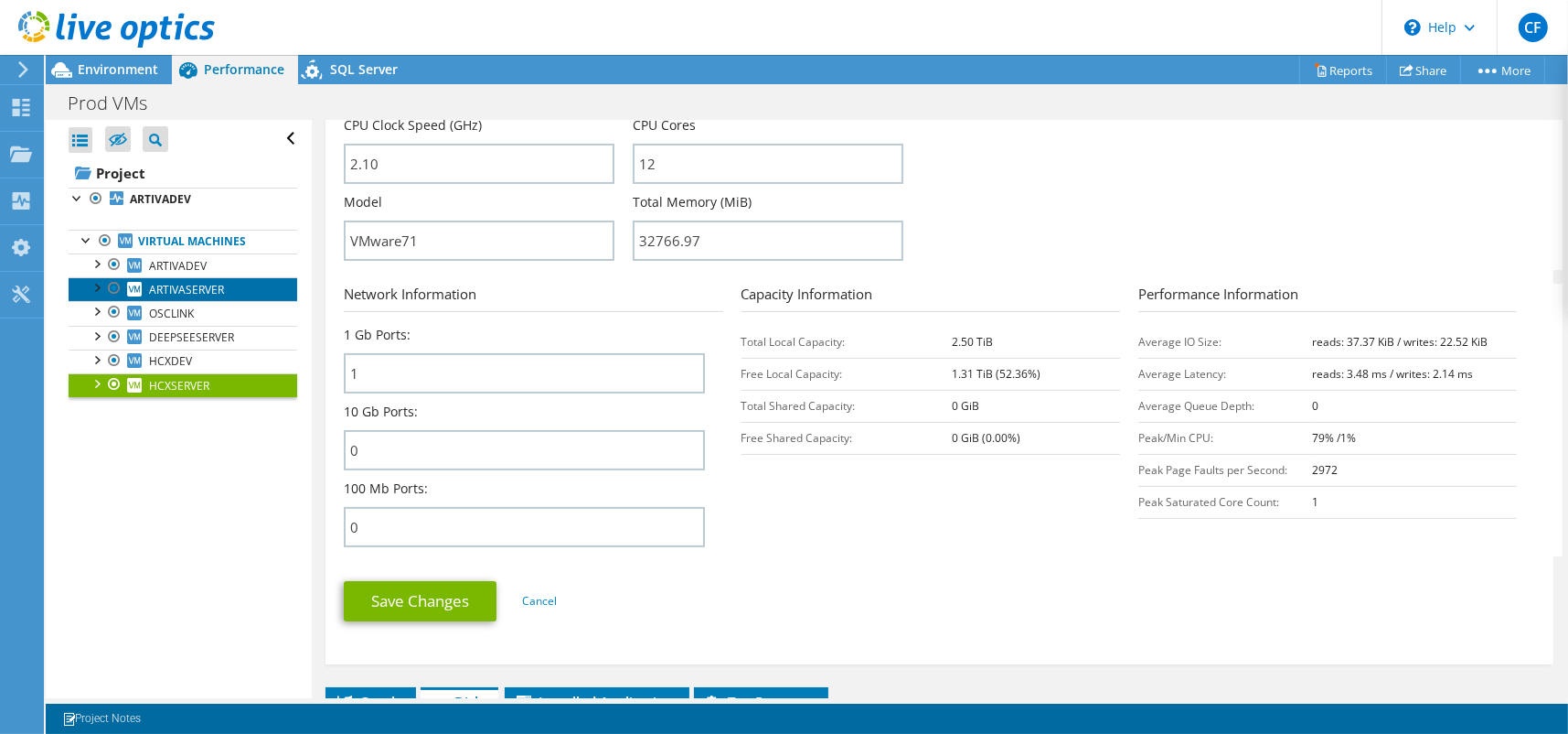
click at [198, 288] on span "ARTIVASERVER" at bounding box center [187, 289] width 75 height 16
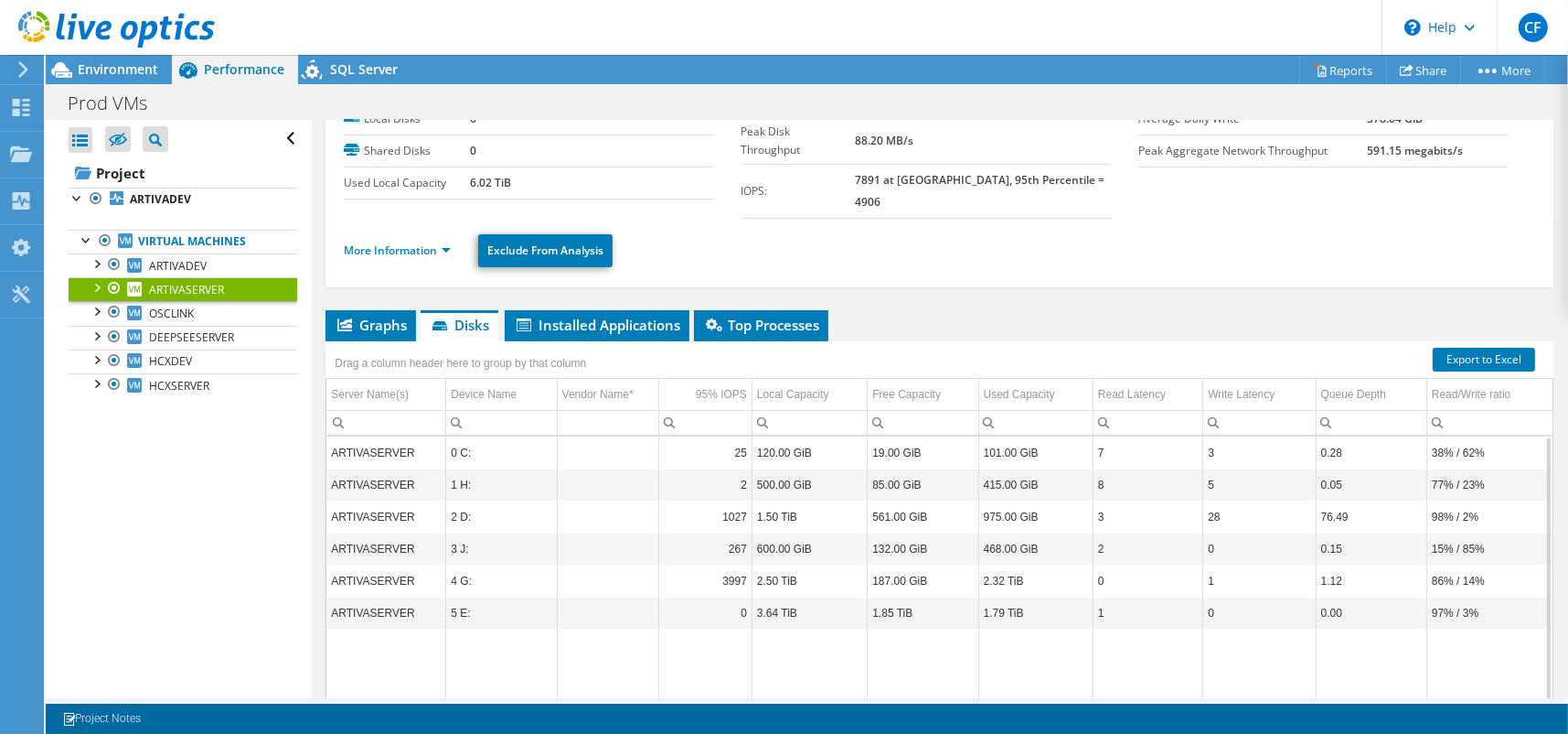
scroll to position [0, 0]
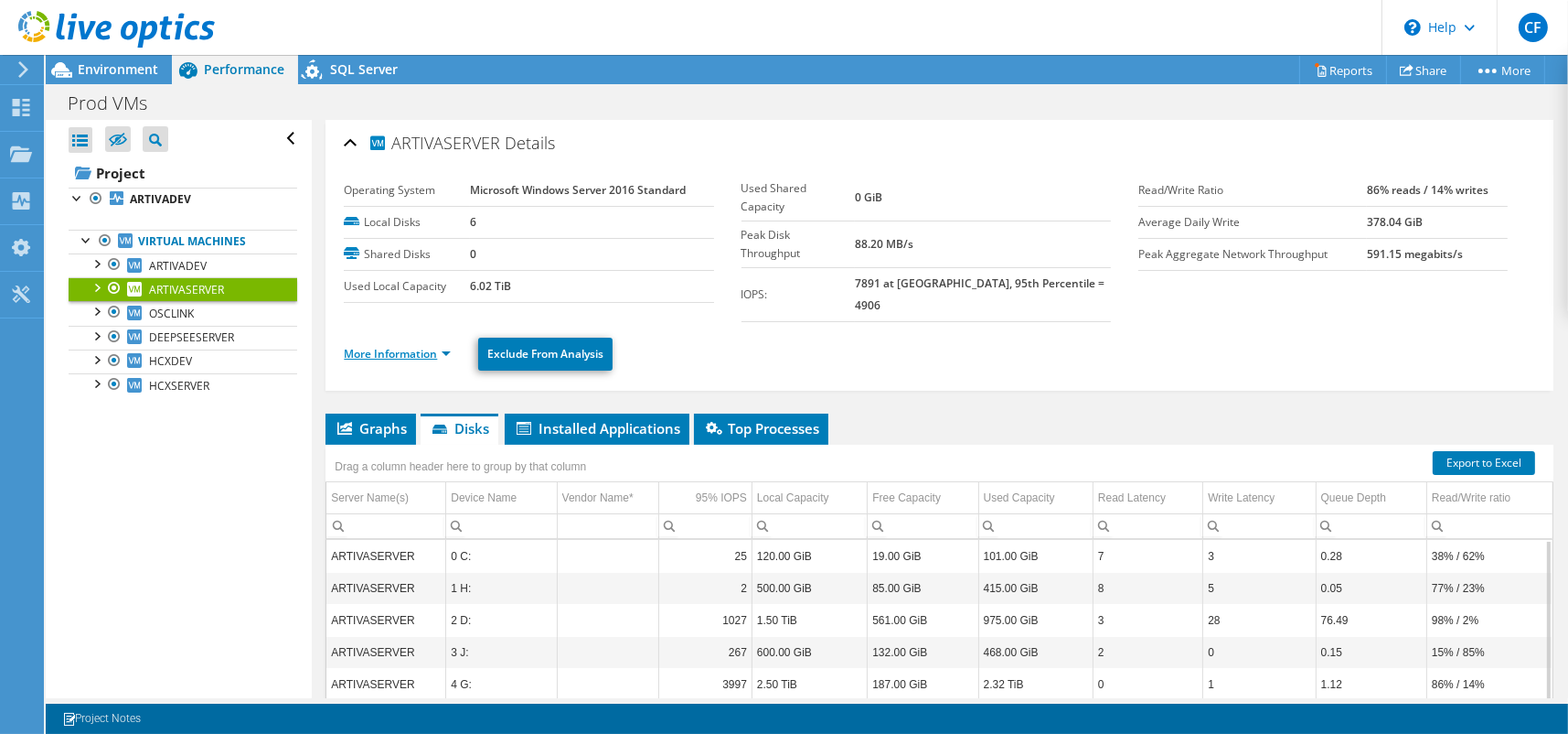
click at [413, 345] on link "More Information" at bounding box center [397, 353] width 107 height 16
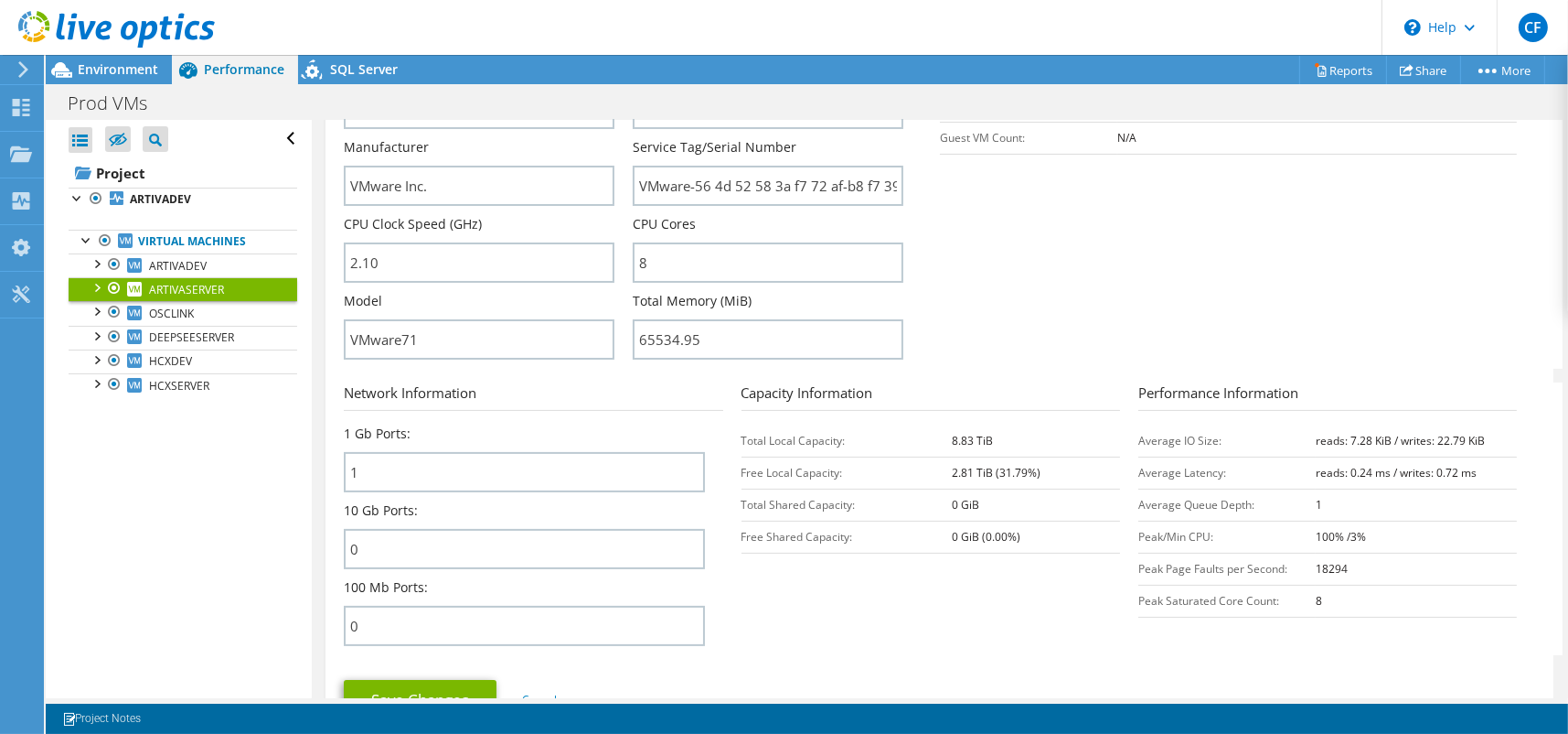
scroll to position [549, 0]
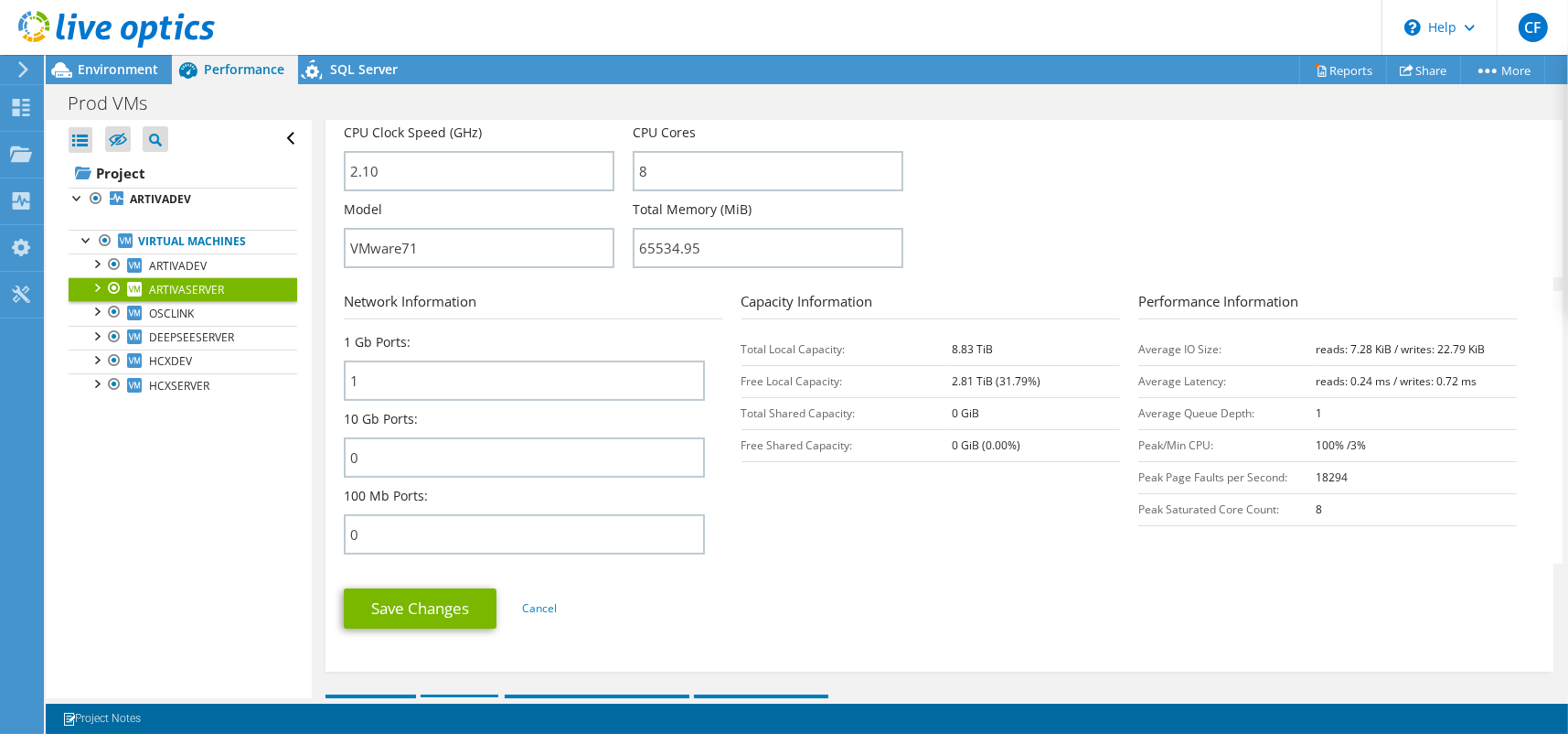
click at [961, 520] on section "Network Information 1 Gb Ports: 1 10 Gb Ports: 0 100 Mb Ports: 0 Capacity Infor…" at bounding box center [943, 426] width 1201 height 272
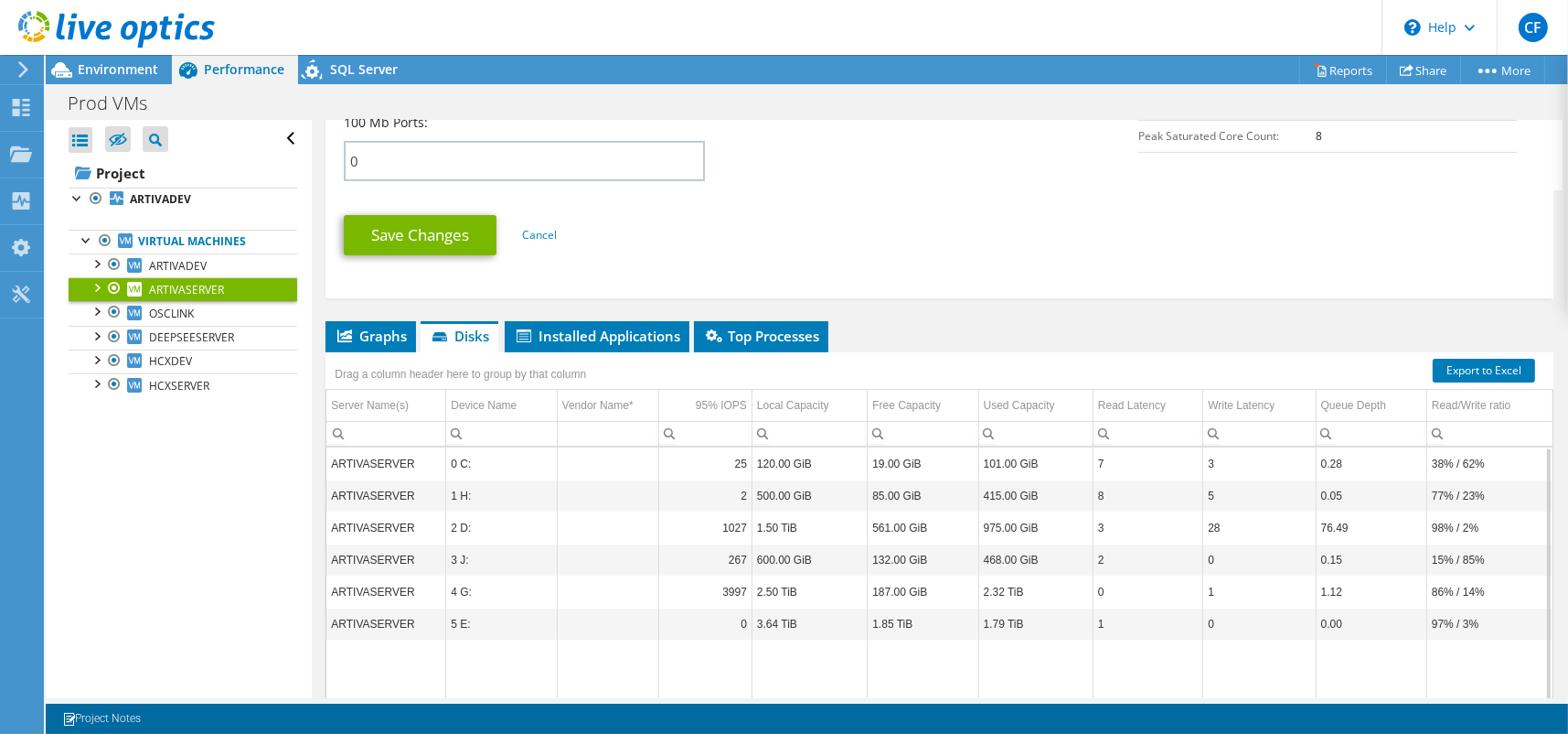
scroll to position [1013, 0]
